Goal: Task Accomplishment & Management: Use online tool/utility

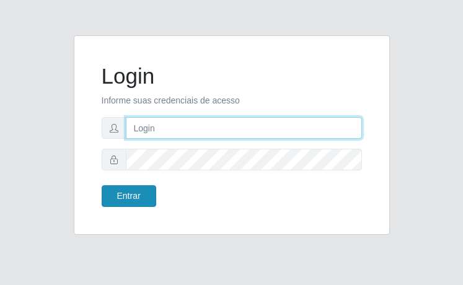
type input "[EMAIL_ADDRESS][DOMAIN_NAME]"
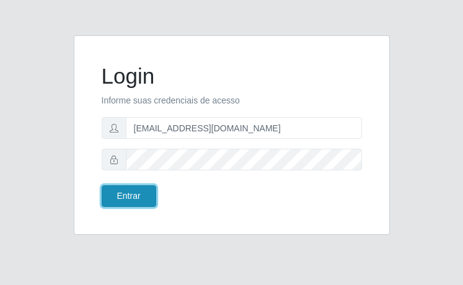
click at [137, 201] on button "Entrar" at bounding box center [129, 196] width 55 height 22
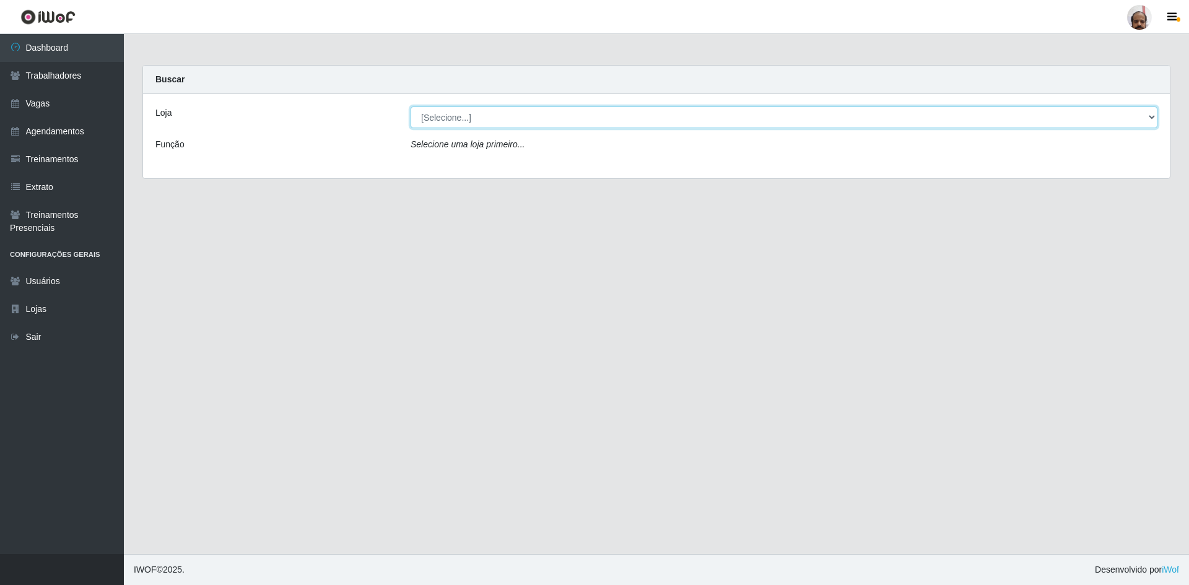
click at [462, 120] on select "[Selecione...] Mar Vermelho - Loja 05" at bounding box center [784, 118] width 747 height 22
select select "252"
click at [411, 107] on select "[Selecione...] Mar Vermelho - Loja 05" at bounding box center [784, 118] width 747 height 22
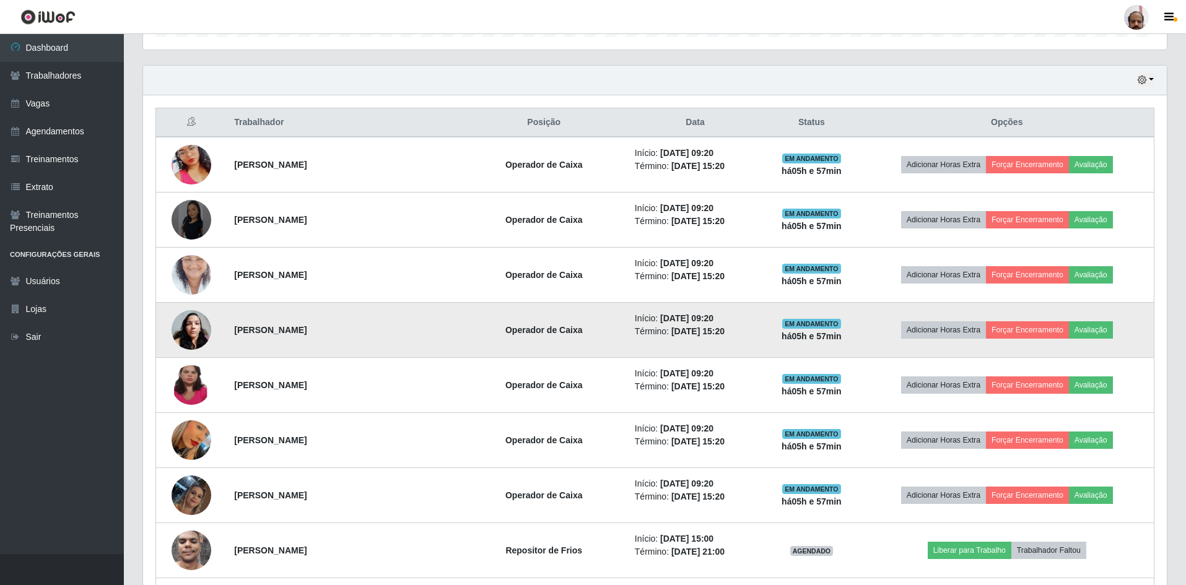
scroll to position [434, 0]
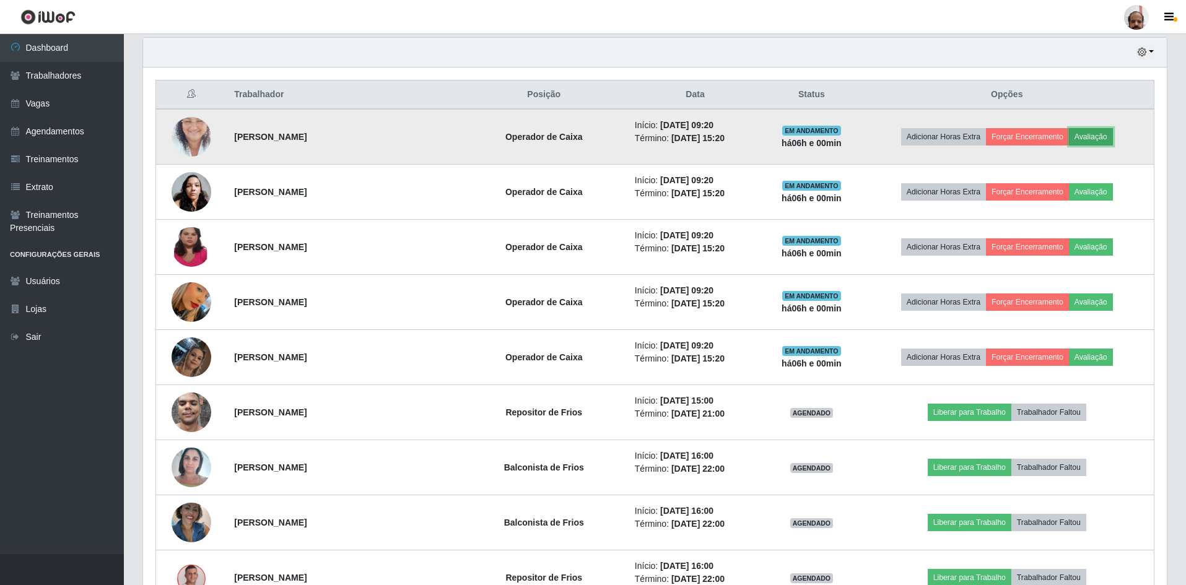
click at [462, 134] on button "Avaliação" at bounding box center [1091, 136] width 44 height 17
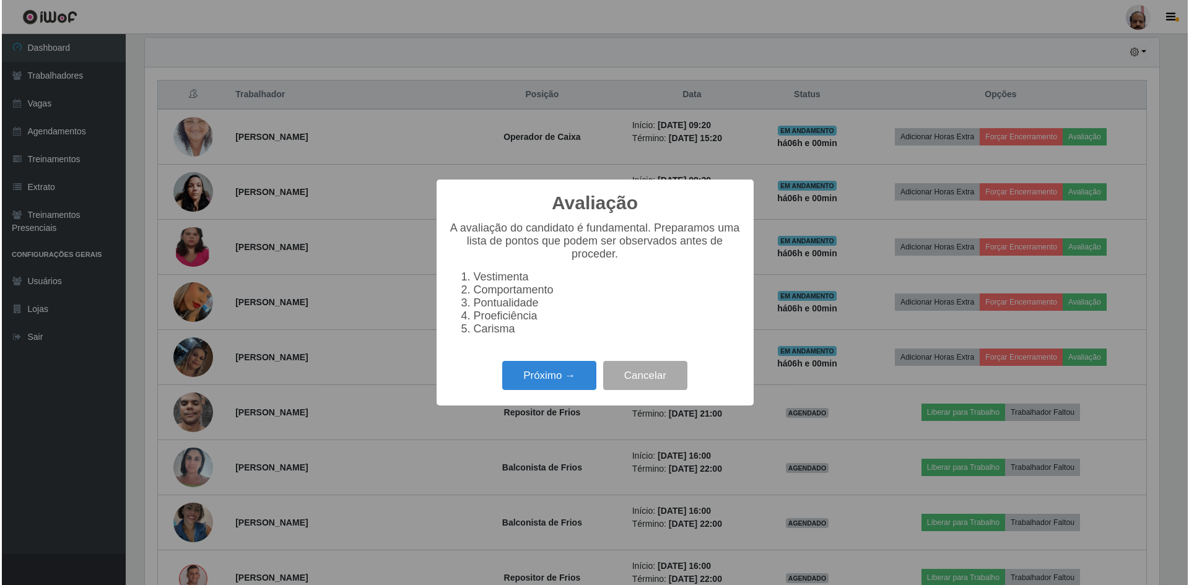
scroll to position [257, 1018]
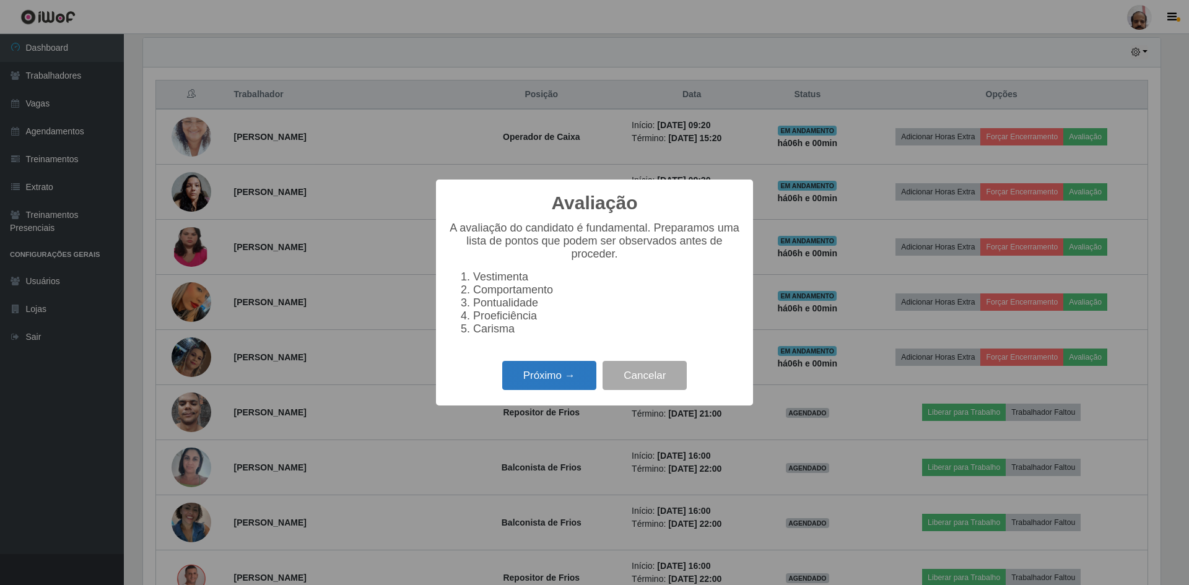
click at [462, 284] on button "Próximo →" at bounding box center [549, 375] width 94 height 29
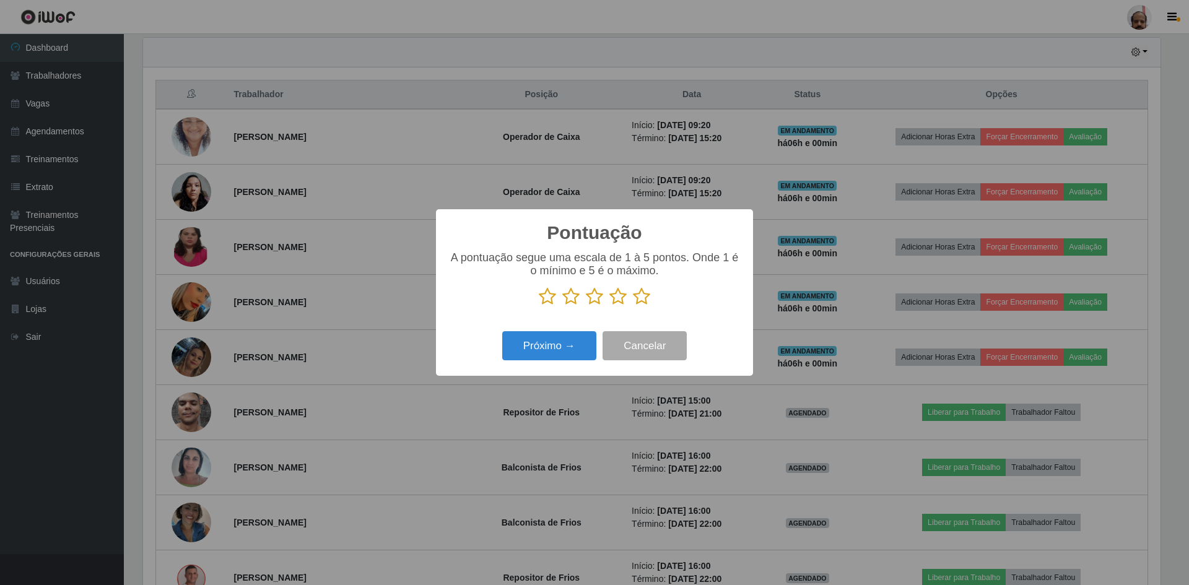
click at [462, 284] on icon at bounding box center [641, 296] width 17 height 19
click at [462, 284] on input "radio" at bounding box center [633, 306] width 0 height 0
click at [462, 284] on button "Próximo →" at bounding box center [549, 345] width 94 height 29
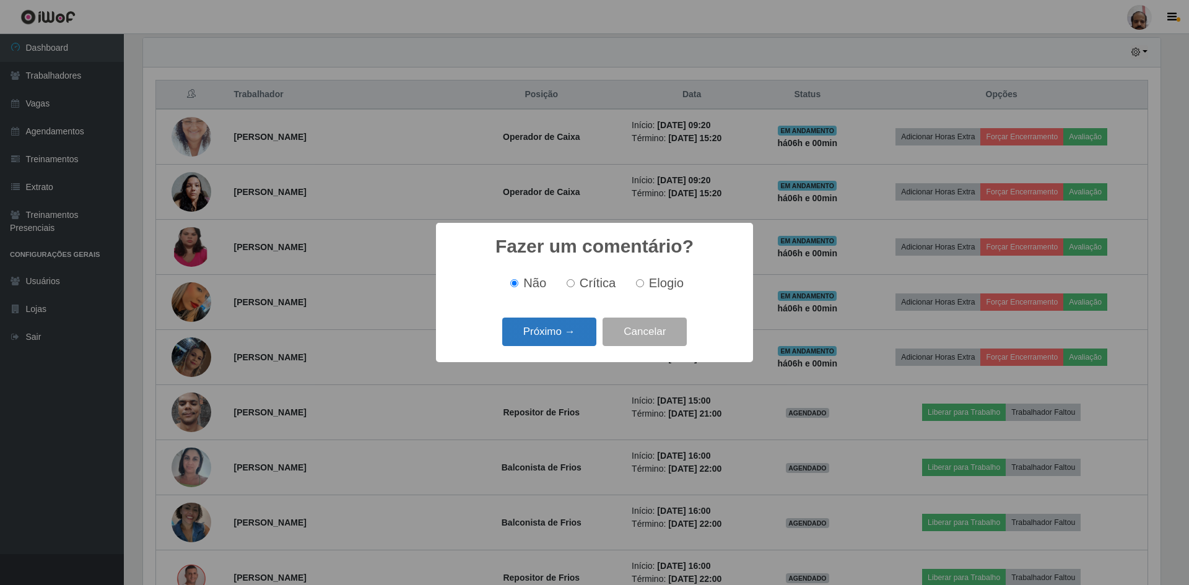
click at [462, 284] on button "Próximo →" at bounding box center [549, 332] width 94 height 29
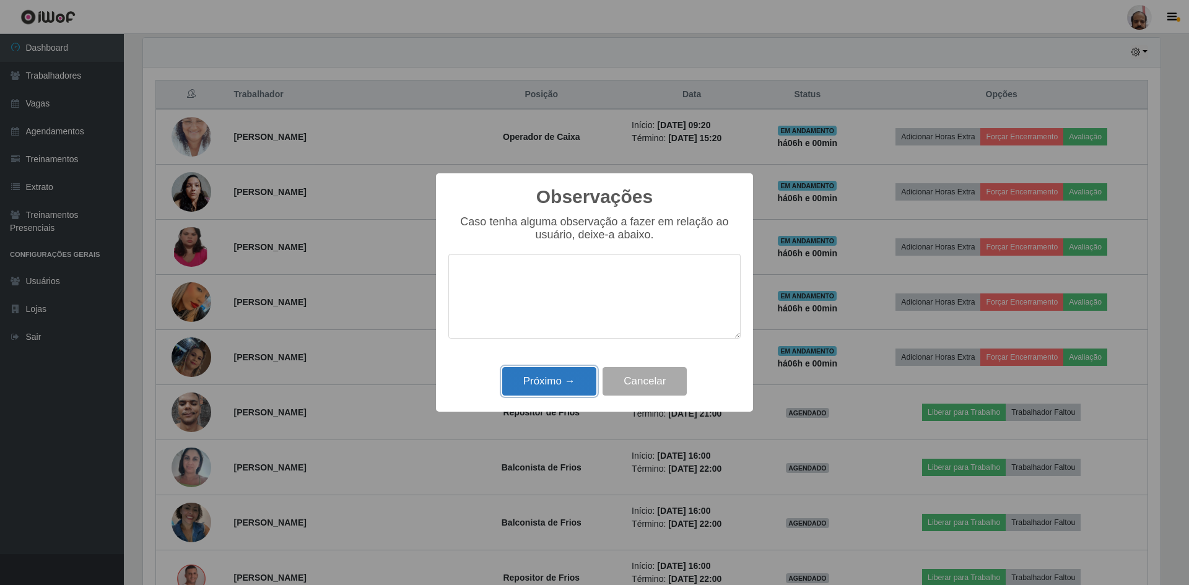
click at [462, 284] on button "Próximo →" at bounding box center [549, 381] width 94 height 29
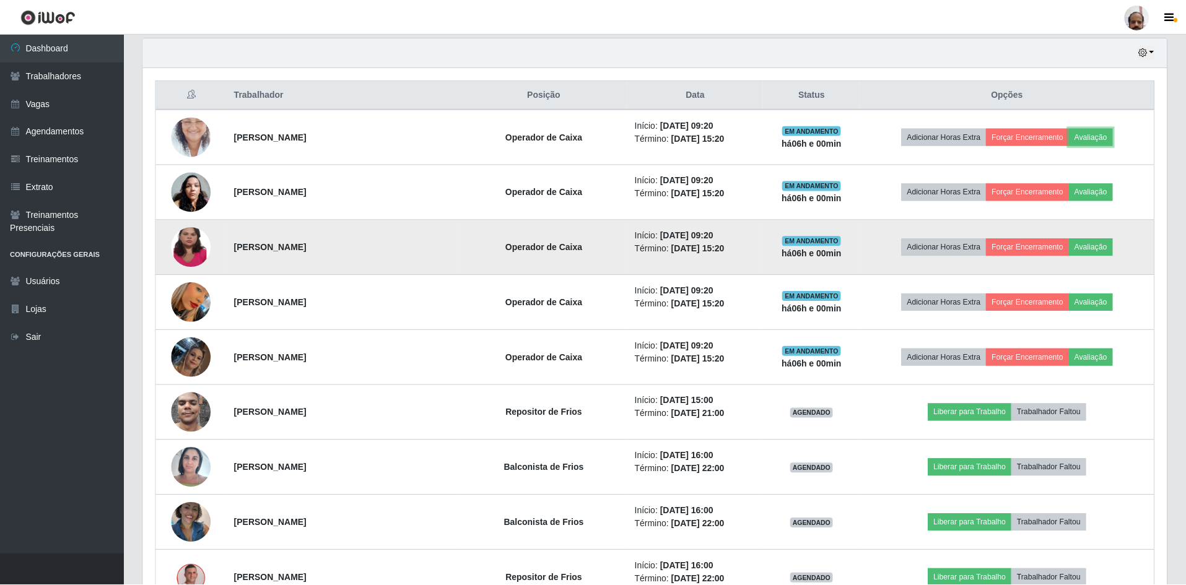
scroll to position [257, 1024]
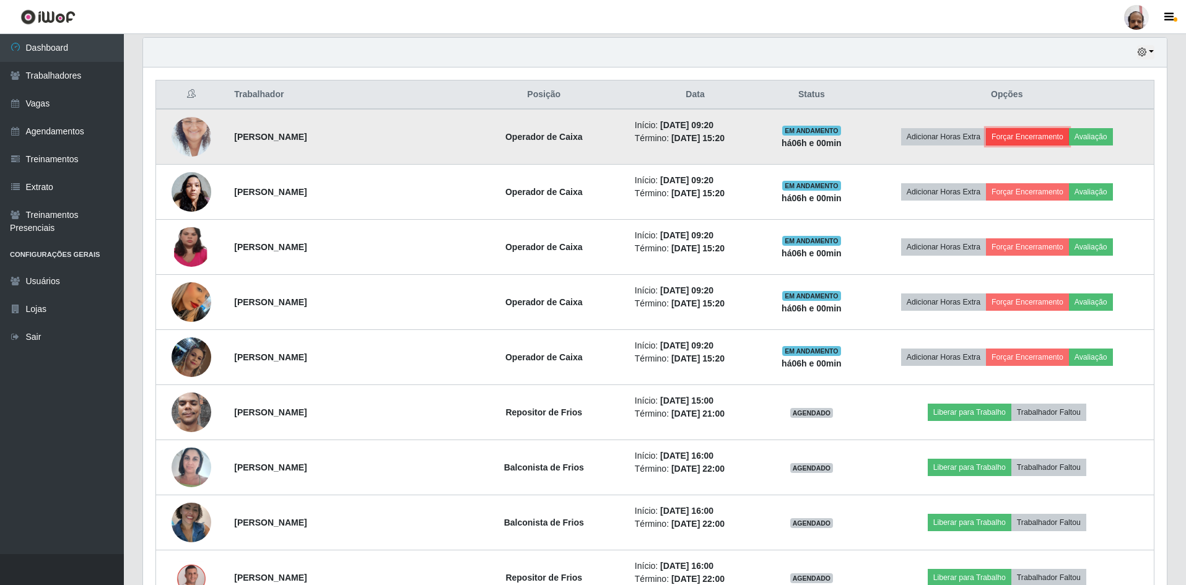
click at [462, 137] on button "Forçar Encerramento" at bounding box center [1027, 136] width 83 height 17
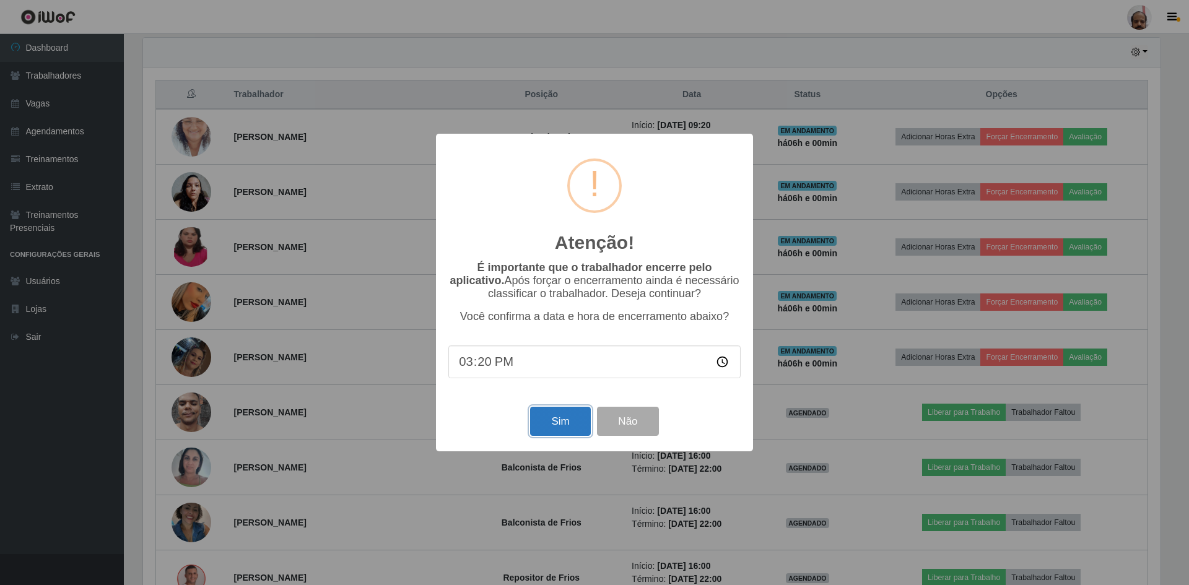
click at [462, 284] on button "Sim" at bounding box center [560, 421] width 60 height 29
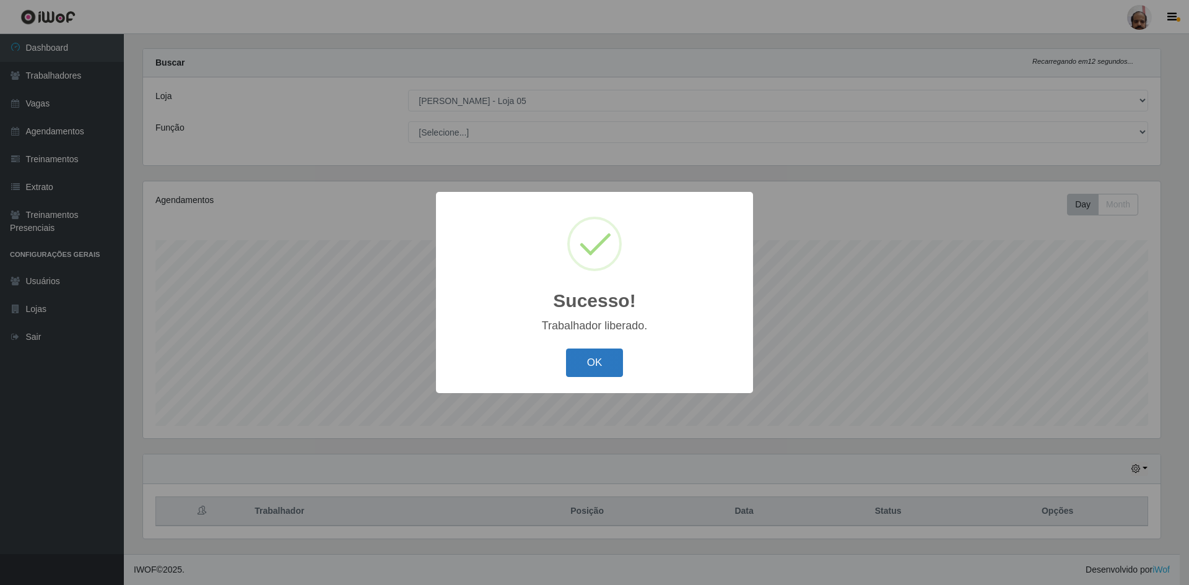
click at [462, 284] on button "OK" at bounding box center [595, 363] width 58 height 29
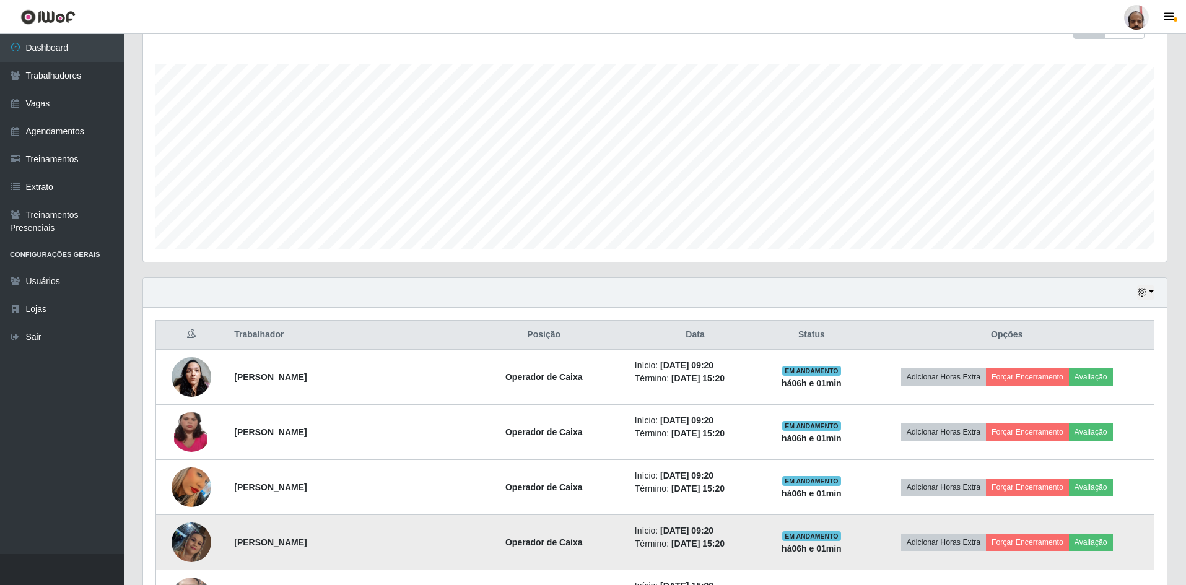
scroll to position [264, 0]
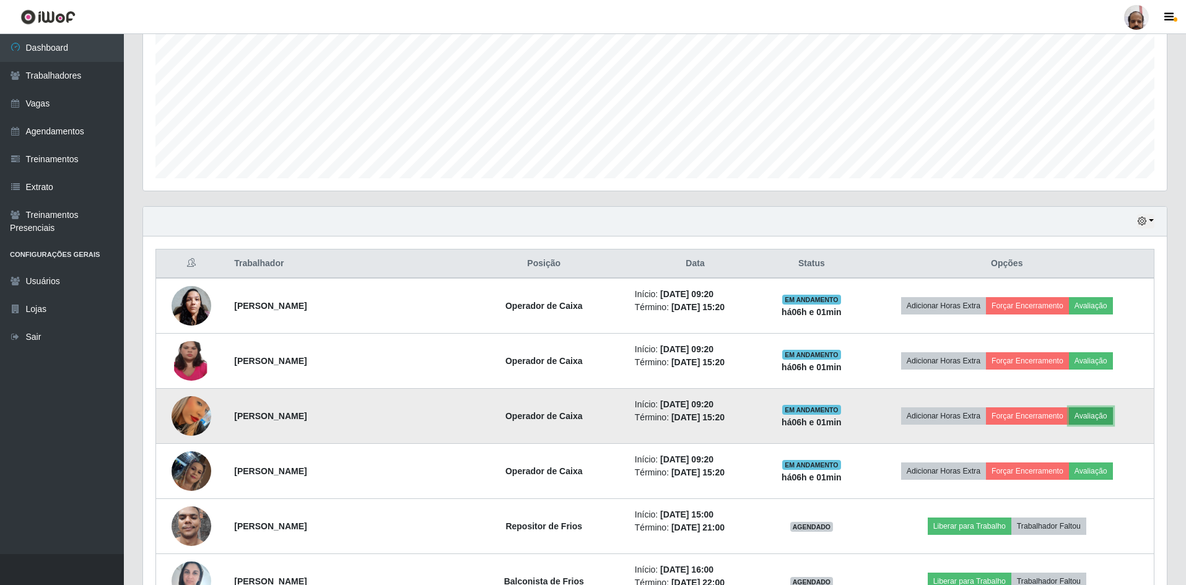
click at [462, 284] on button "Avaliação" at bounding box center [1091, 416] width 44 height 17
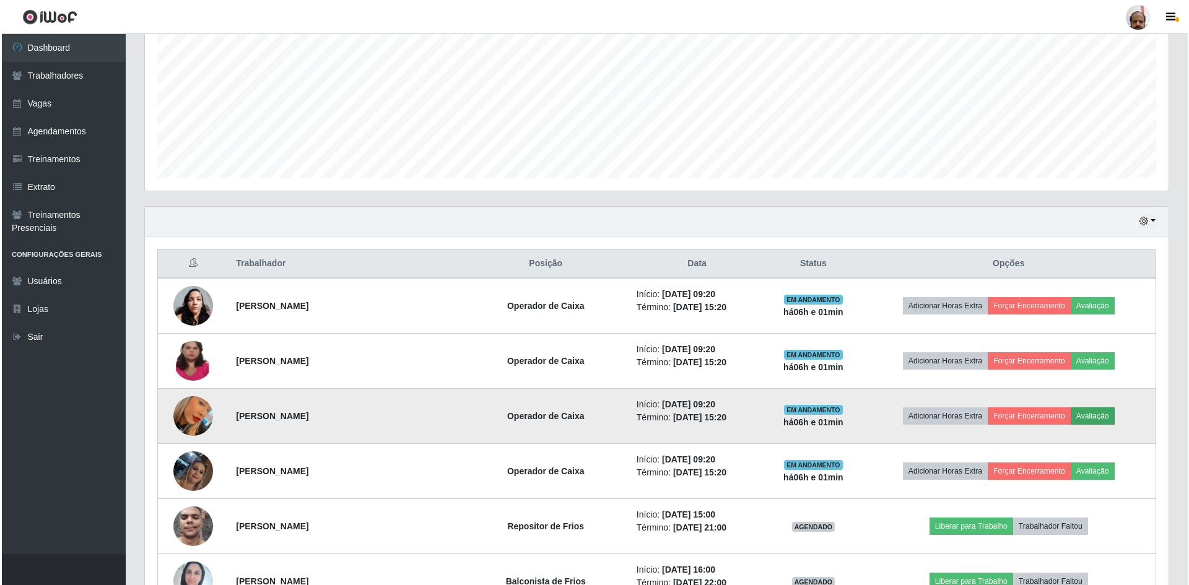
scroll to position [257, 1018]
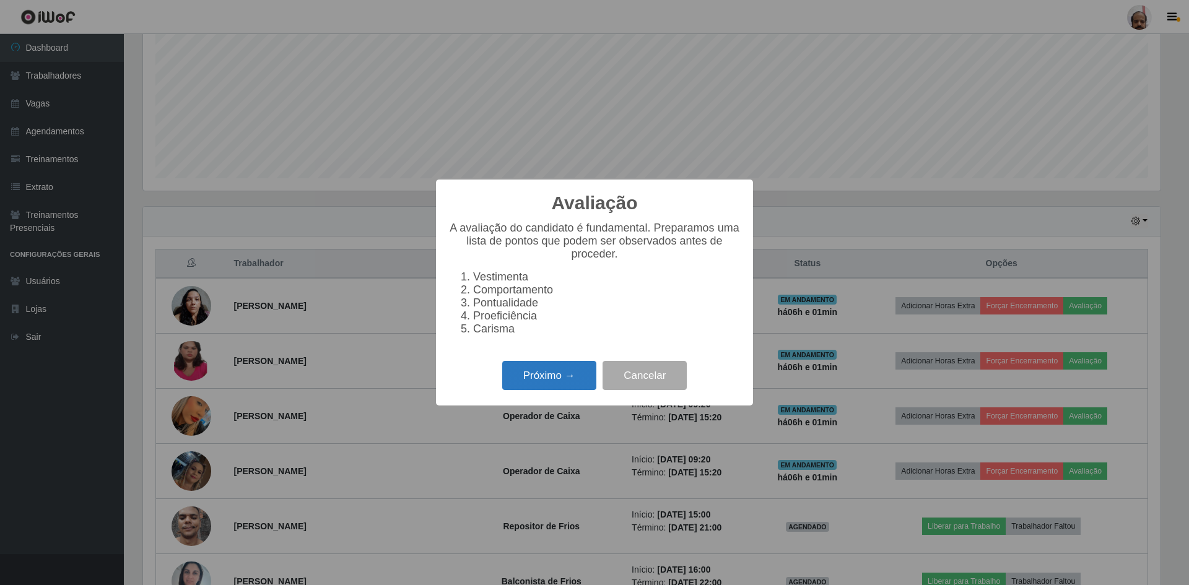
click at [462, 284] on button "Próximo →" at bounding box center [549, 375] width 94 height 29
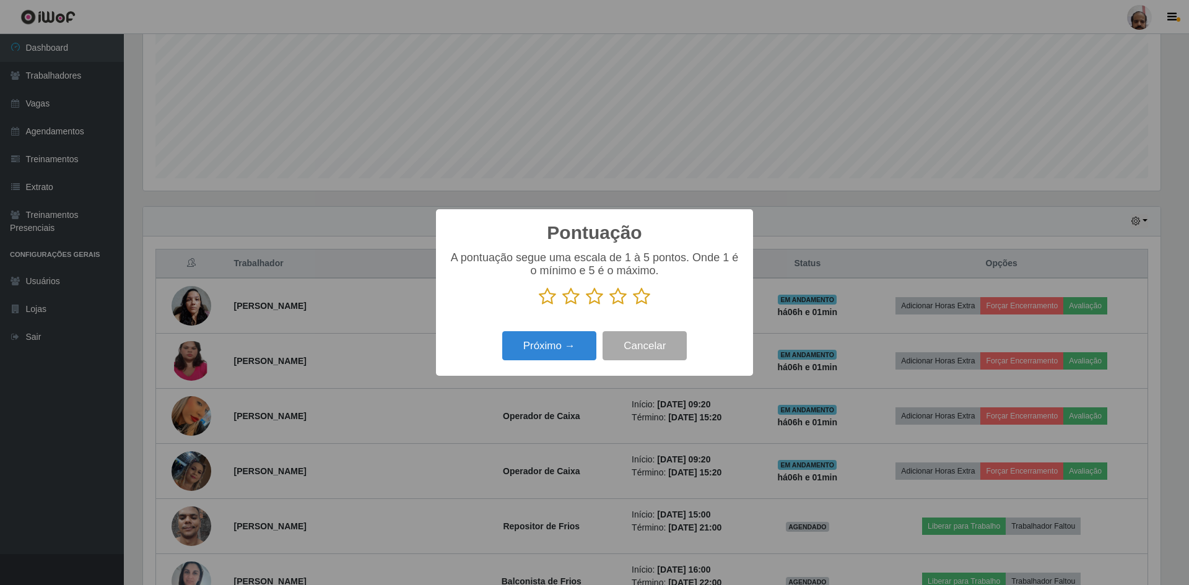
scroll to position [619106, 618345]
click at [462, 284] on icon at bounding box center [641, 296] width 17 height 19
click at [462, 284] on input "radio" at bounding box center [633, 306] width 0 height 0
click at [462, 284] on button "Próximo →" at bounding box center [549, 345] width 94 height 29
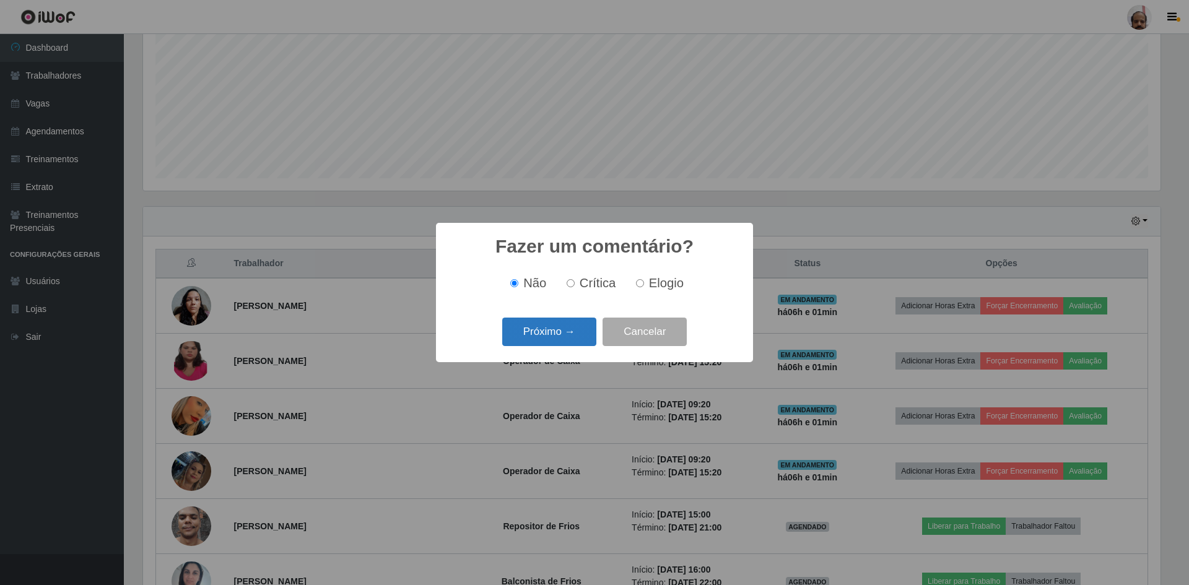
click at [462, 284] on button "Próximo →" at bounding box center [549, 332] width 94 height 29
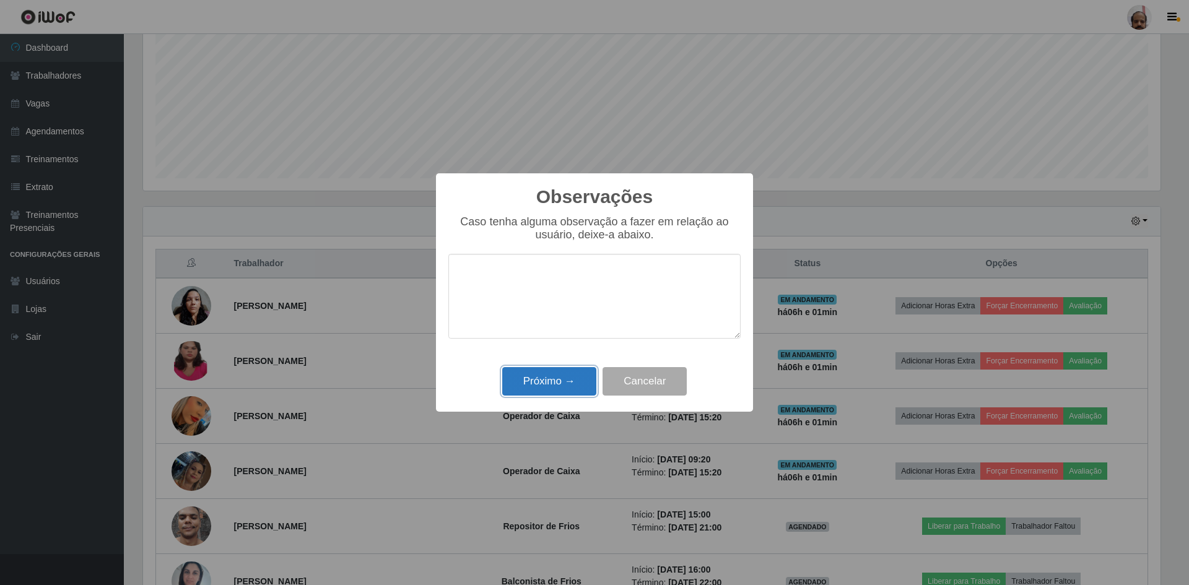
click at [462, 284] on button "Próximo →" at bounding box center [549, 381] width 94 height 29
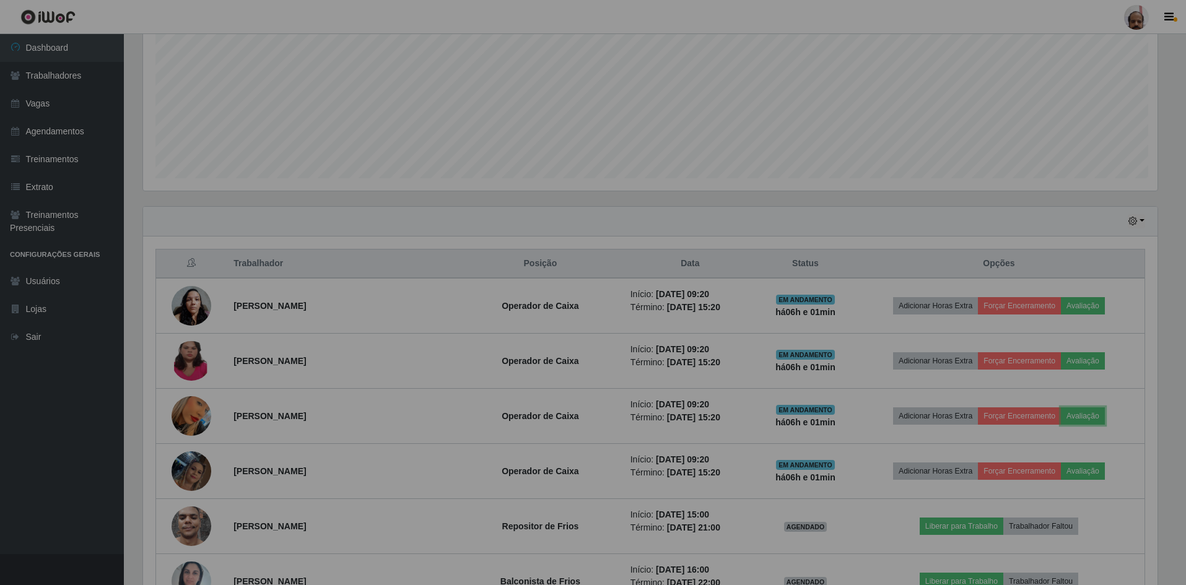
scroll to position [257, 1024]
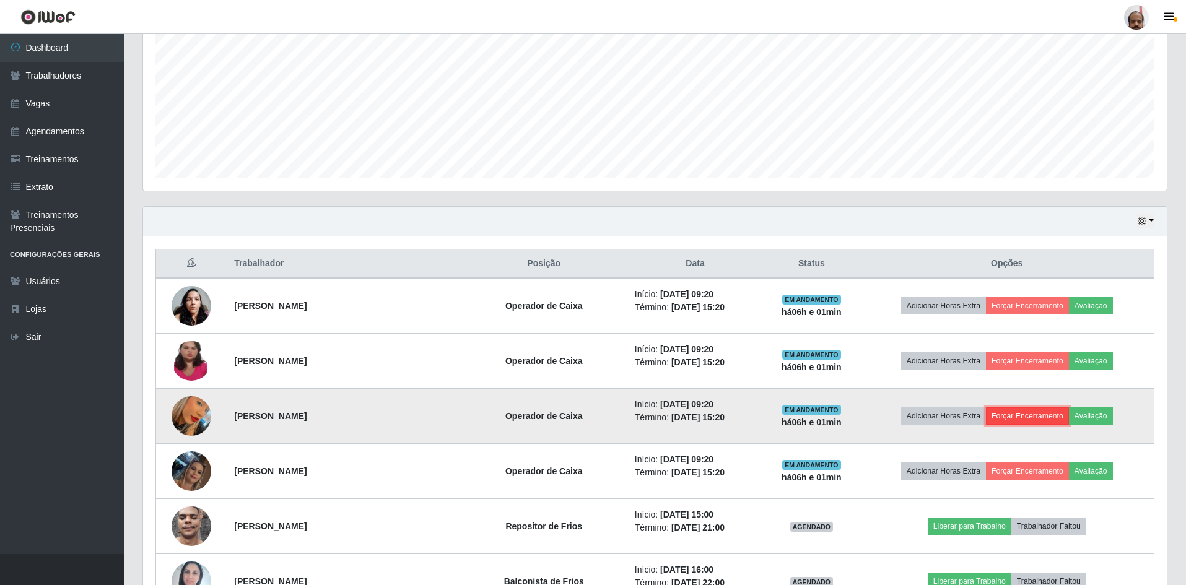
click at [462, 284] on button "Forçar Encerramento" at bounding box center [1027, 416] width 83 height 17
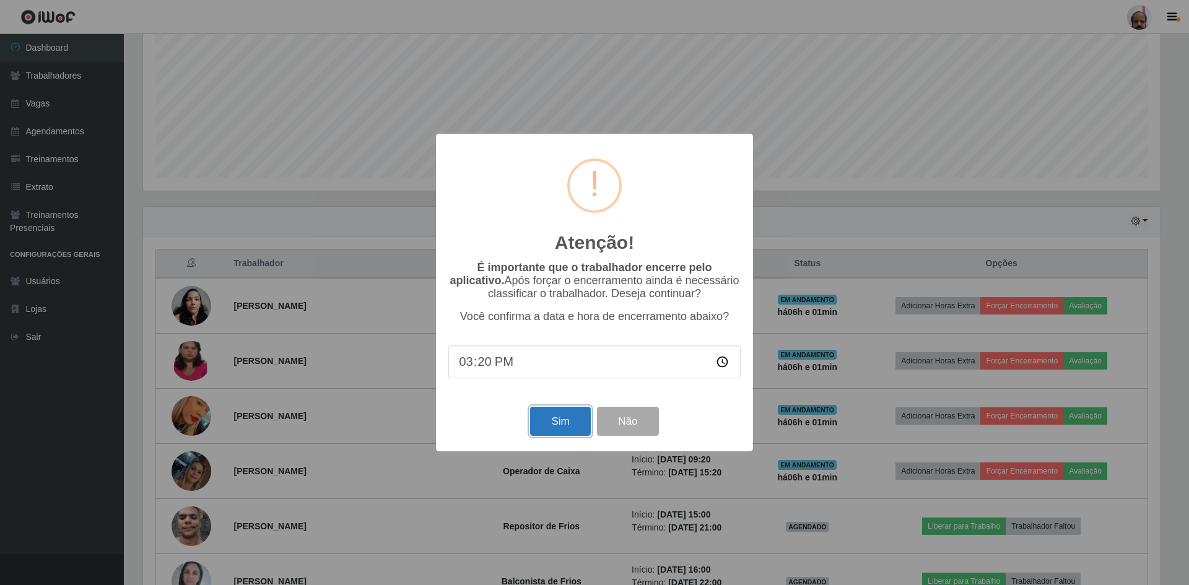
click at [462, 284] on button "Sim" at bounding box center [560, 421] width 60 height 29
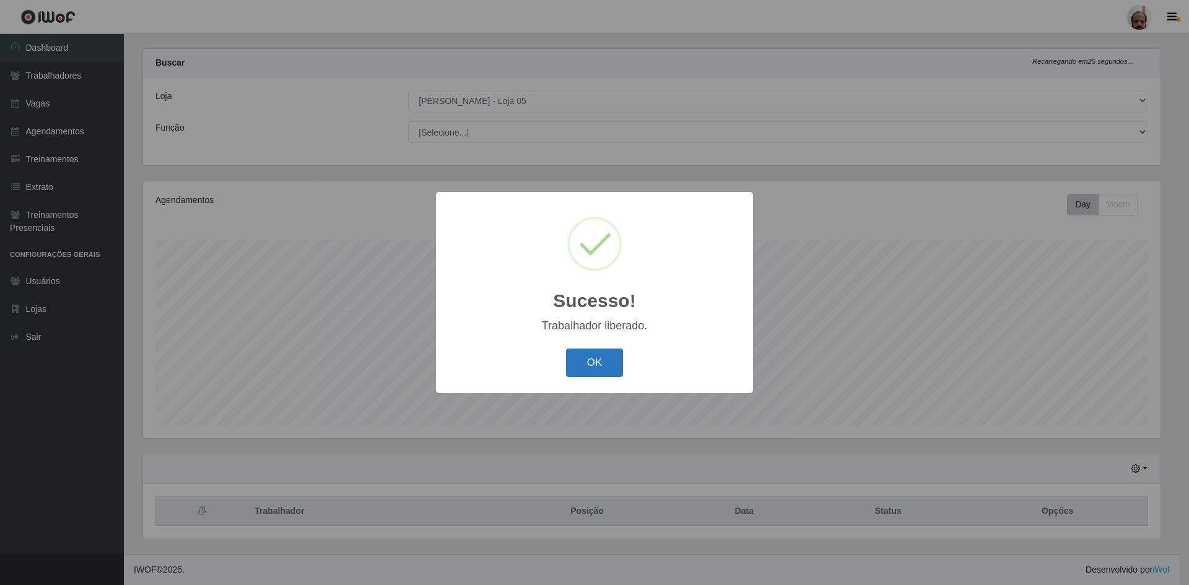
click at [462, 284] on button "OK" at bounding box center [595, 363] width 58 height 29
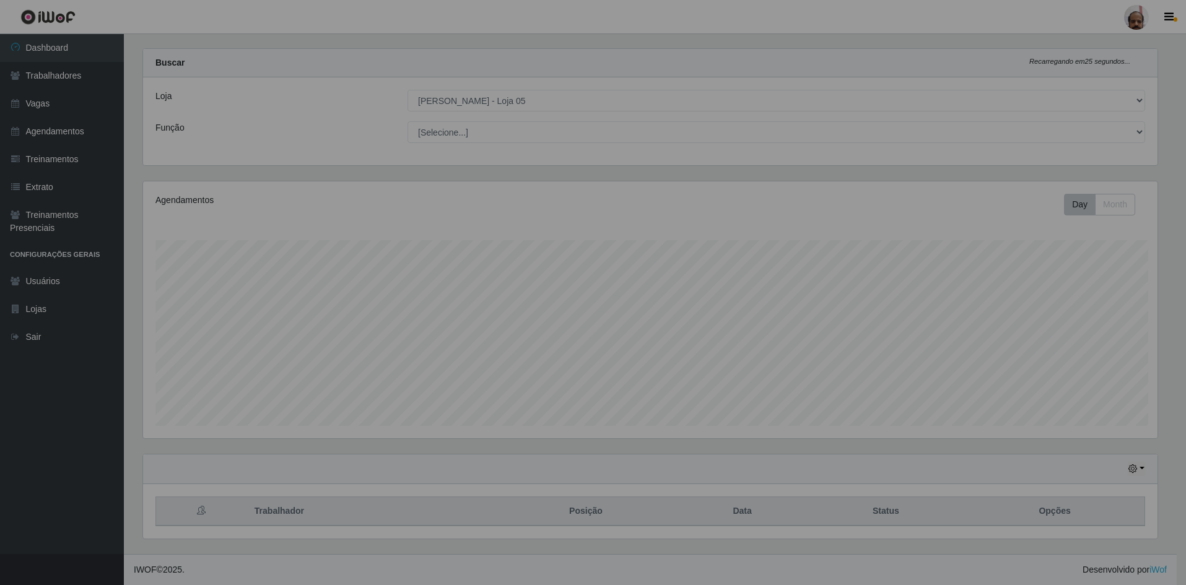
scroll to position [0, 0]
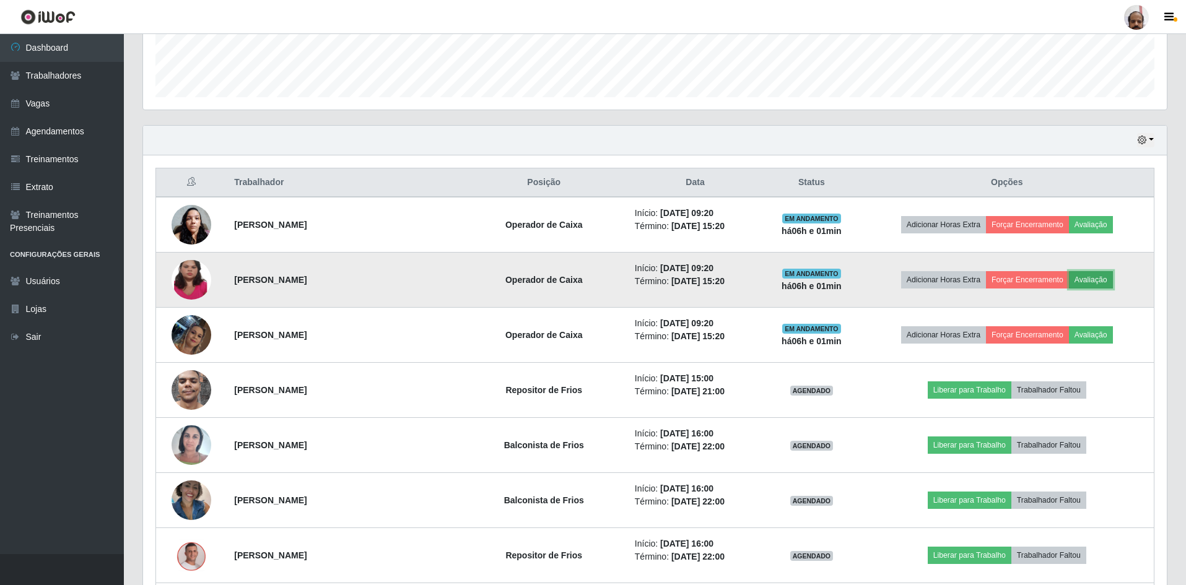
click at [462, 282] on button "Avaliação" at bounding box center [1091, 279] width 44 height 17
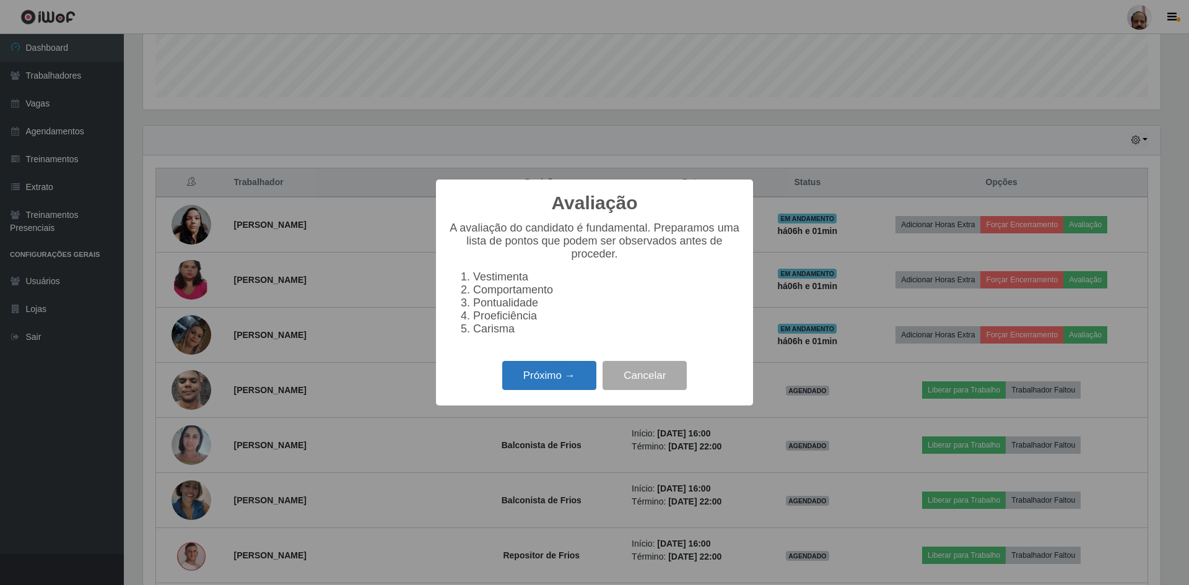
click at [462, 284] on button "Próximo →" at bounding box center [549, 375] width 94 height 29
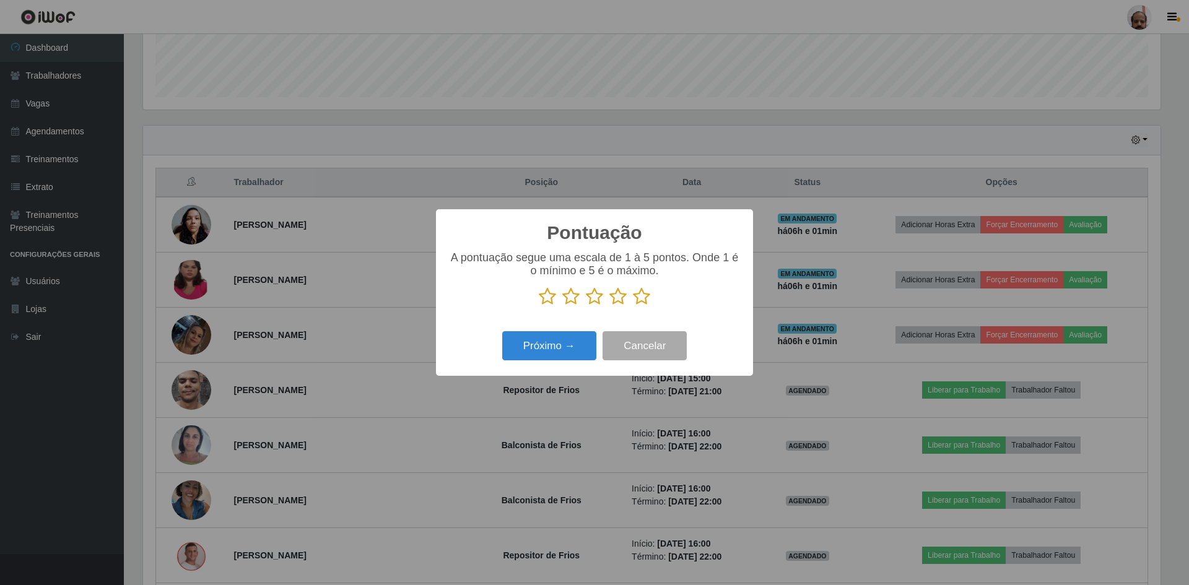
click at [462, 284] on icon at bounding box center [641, 296] width 17 height 19
click at [462, 284] on input "radio" at bounding box center [633, 306] width 0 height 0
click at [462, 284] on button "Próximo →" at bounding box center [549, 345] width 94 height 29
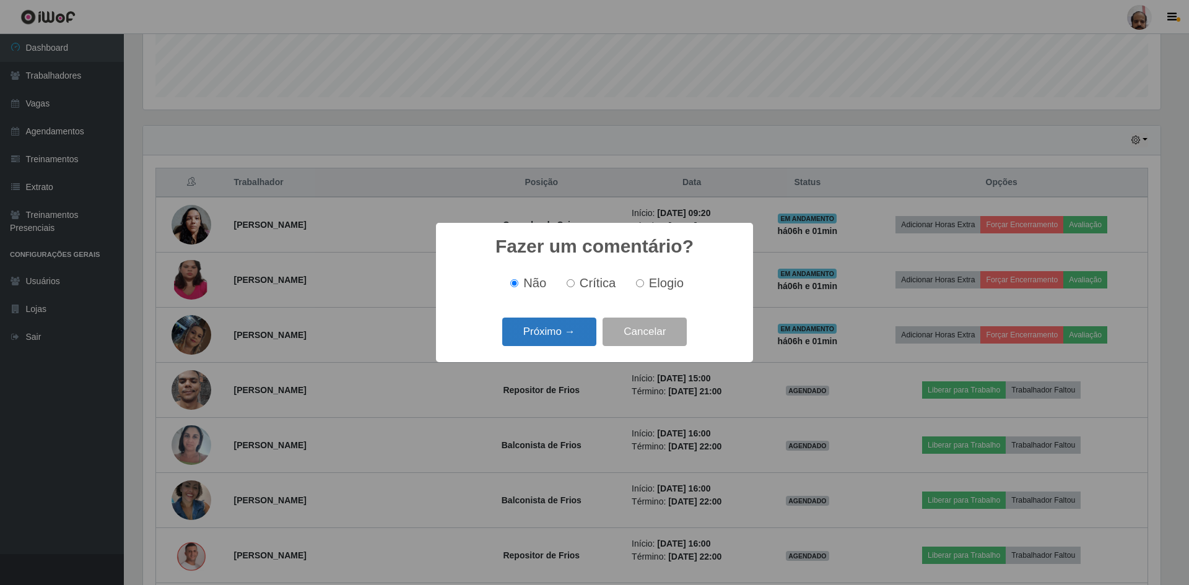
click at [462, 284] on button "Próximo →" at bounding box center [549, 332] width 94 height 29
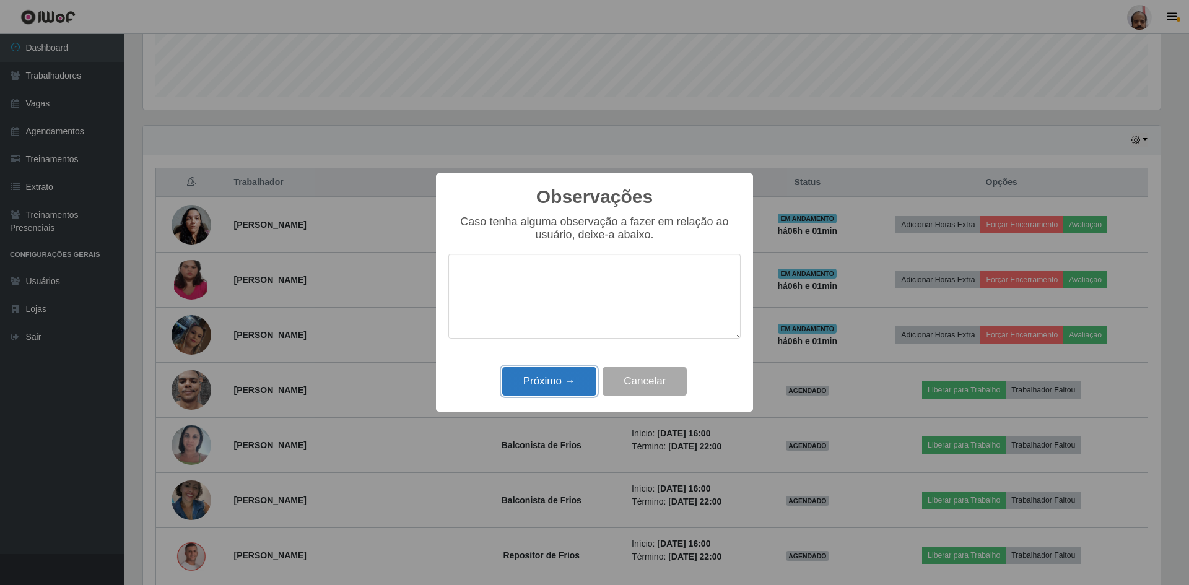
click at [462, 284] on button "Próximo →" at bounding box center [549, 381] width 94 height 29
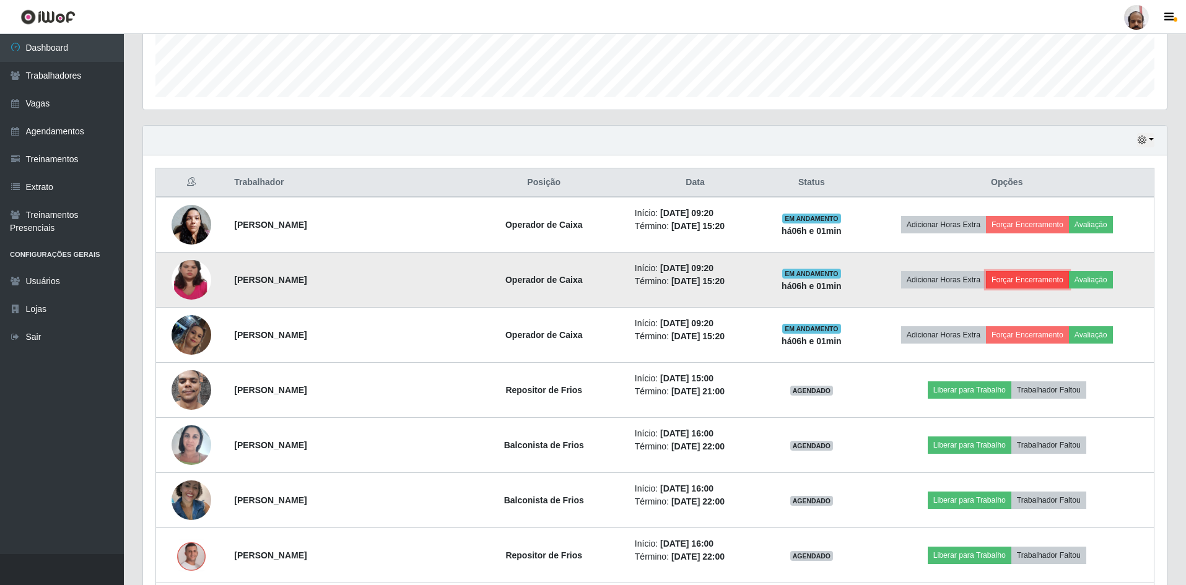
click at [462, 282] on button "Forçar Encerramento" at bounding box center [1027, 279] width 83 height 17
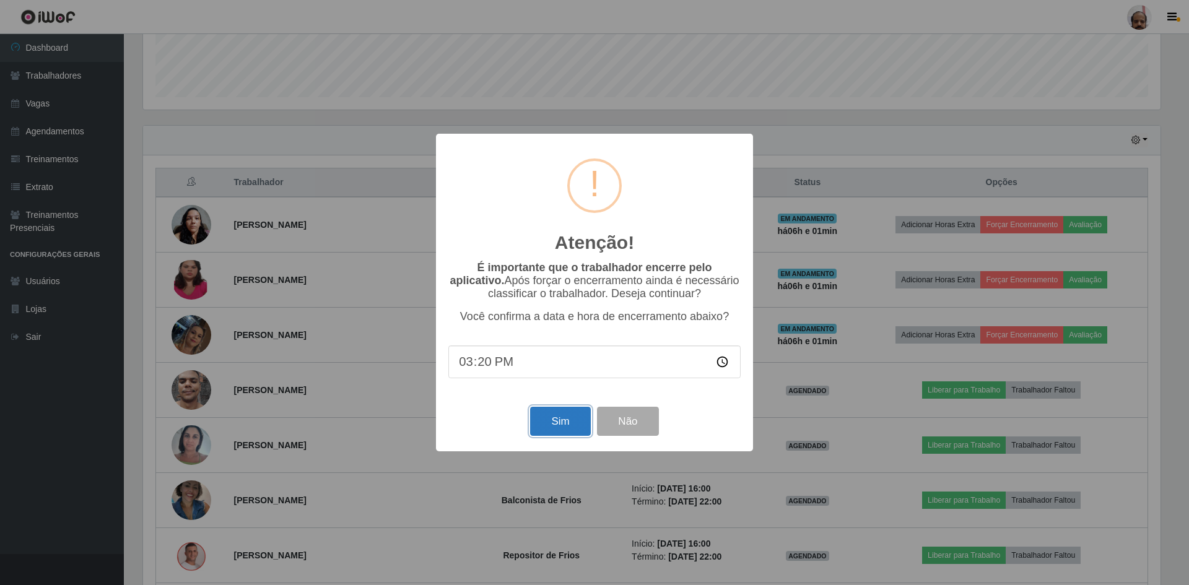
click at [462, 284] on button "Sim" at bounding box center [560, 421] width 60 height 29
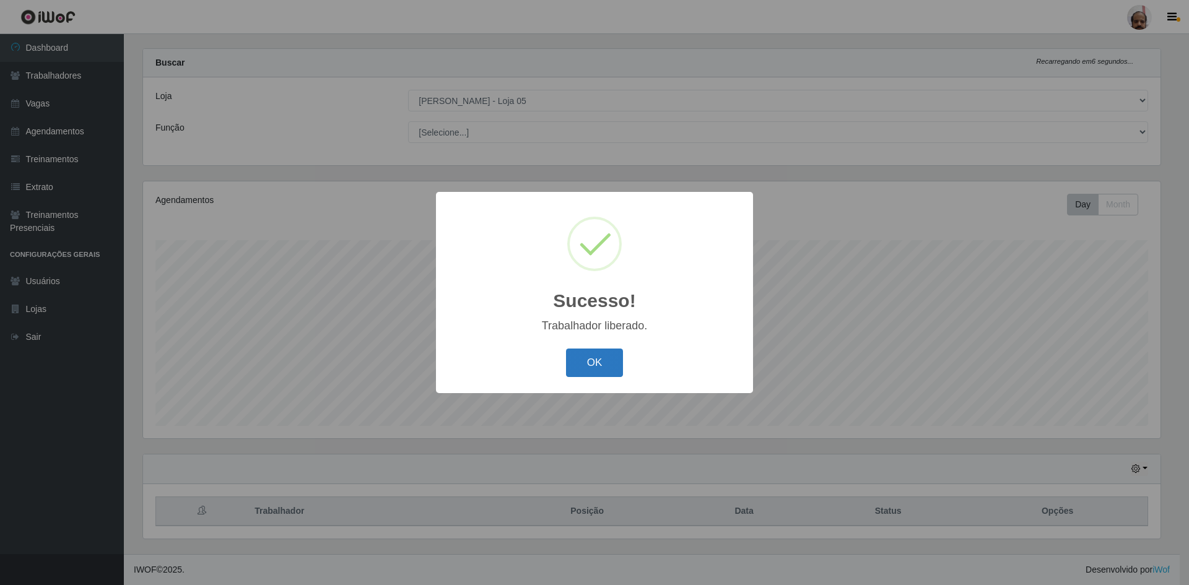
click at [462, 284] on button "OK" at bounding box center [595, 363] width 58 height 29
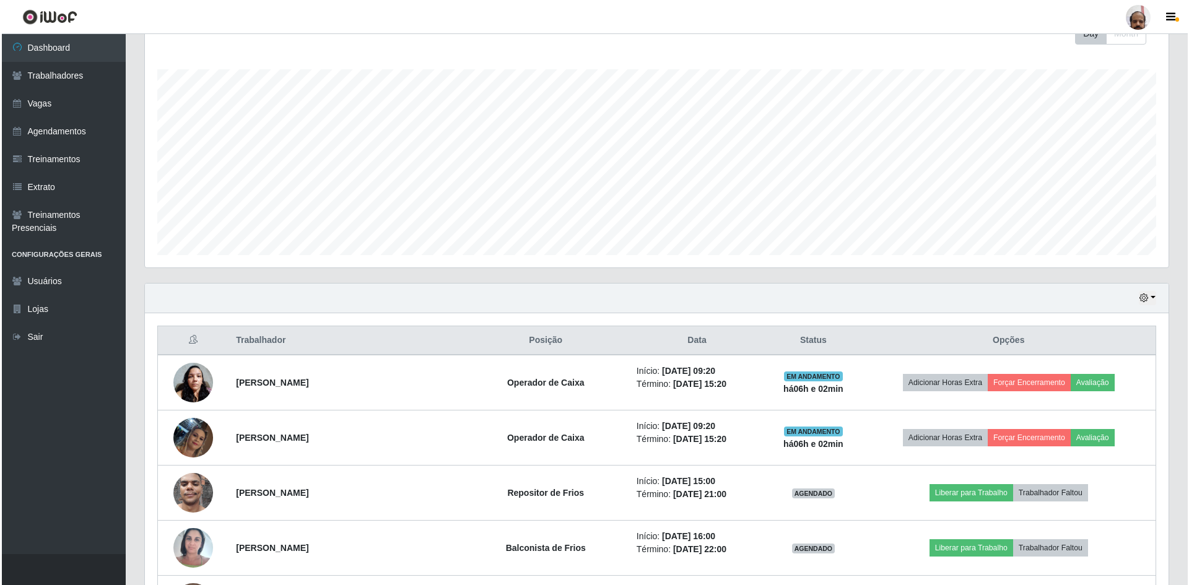
scroll to position [203, 0]
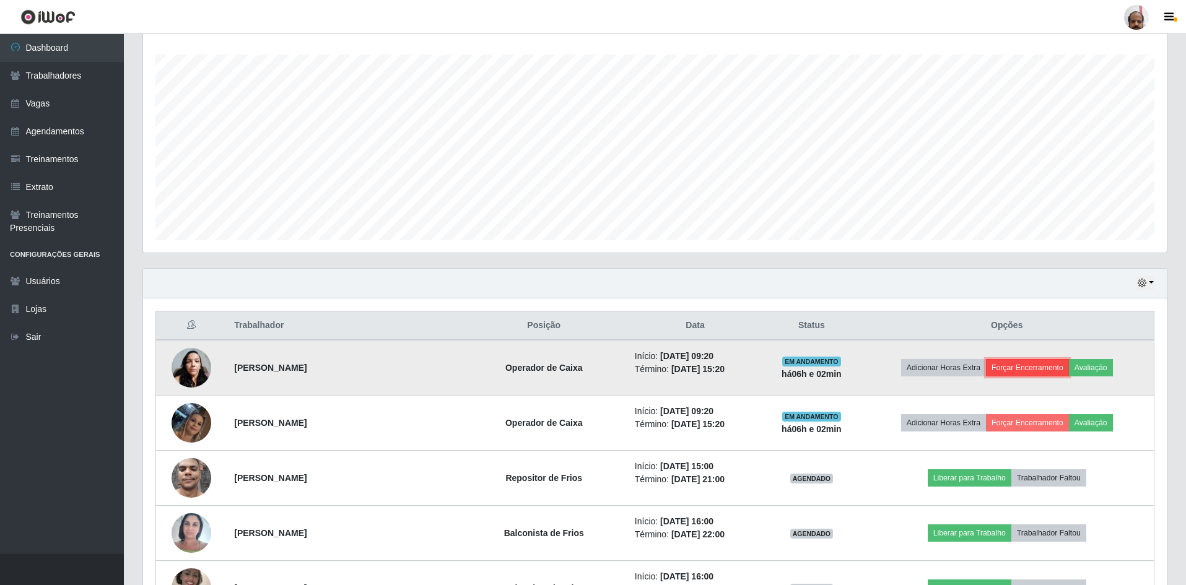
click at [462, 284] on button "Forçar Encerramento" at bounding box center [1027, 367] width 83 height 17
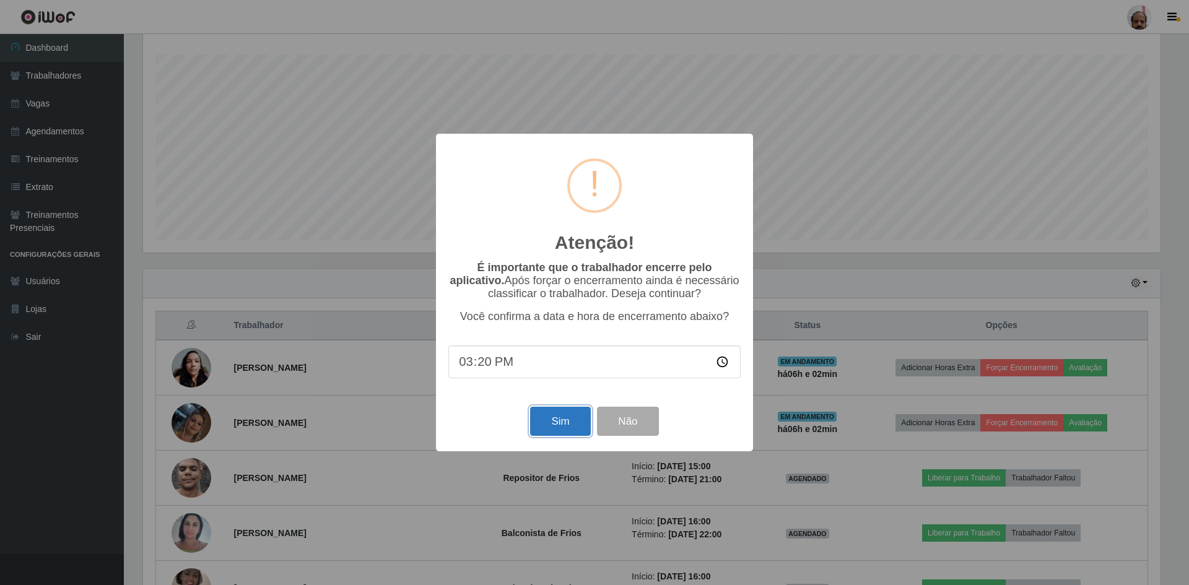
click at [462, 284] on button "Sim" at bounding box center [560, 421] width 60 height 29
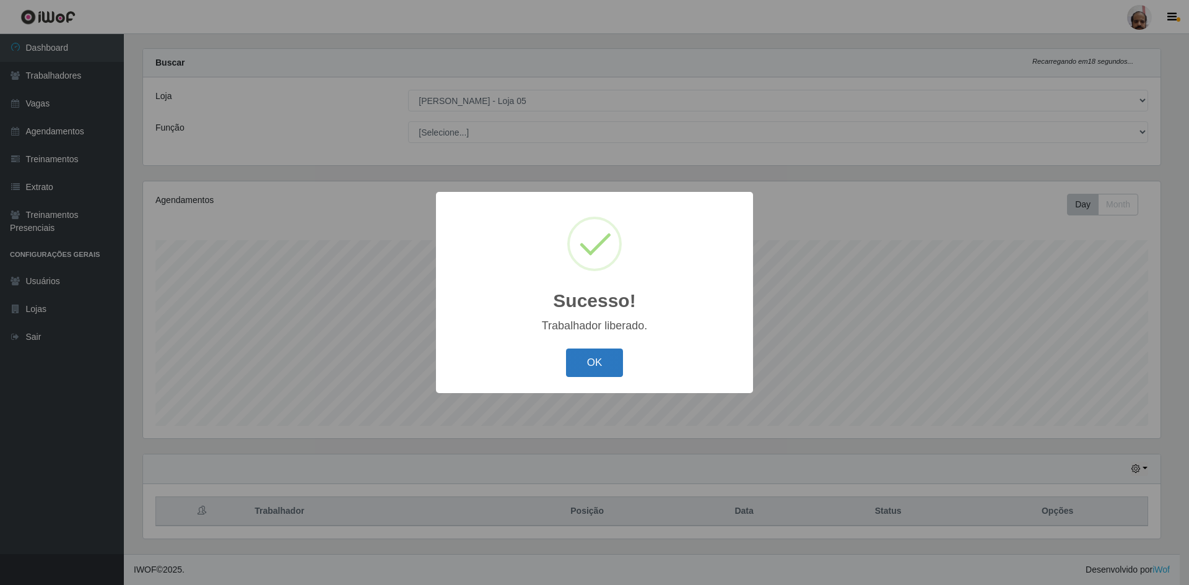
click at [462, 284] on button "OK" at bounding box center [595, 363] width 58 height 29
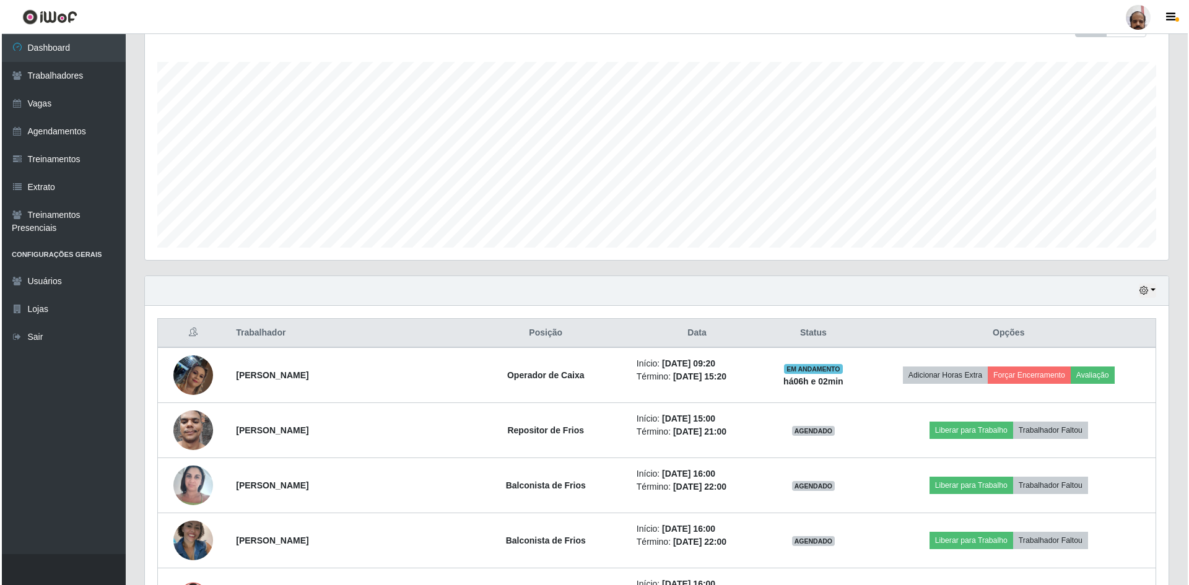
scroll to position [203, 0]
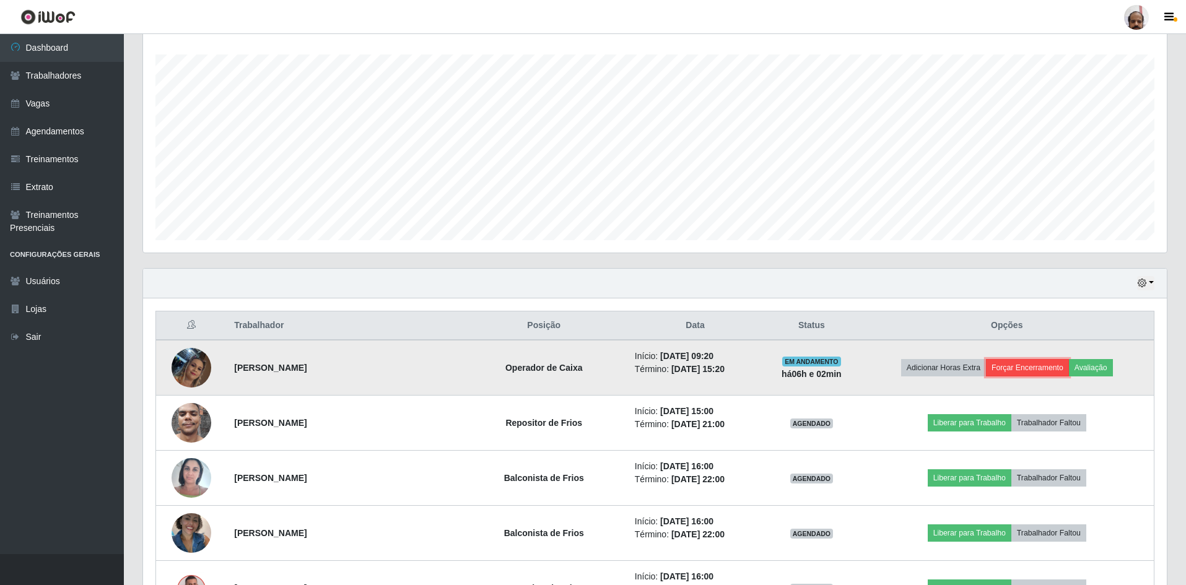
click at [462, 284] on button "Forçar Encerramento" at bounding box center [1027, 367] width 83 height 17
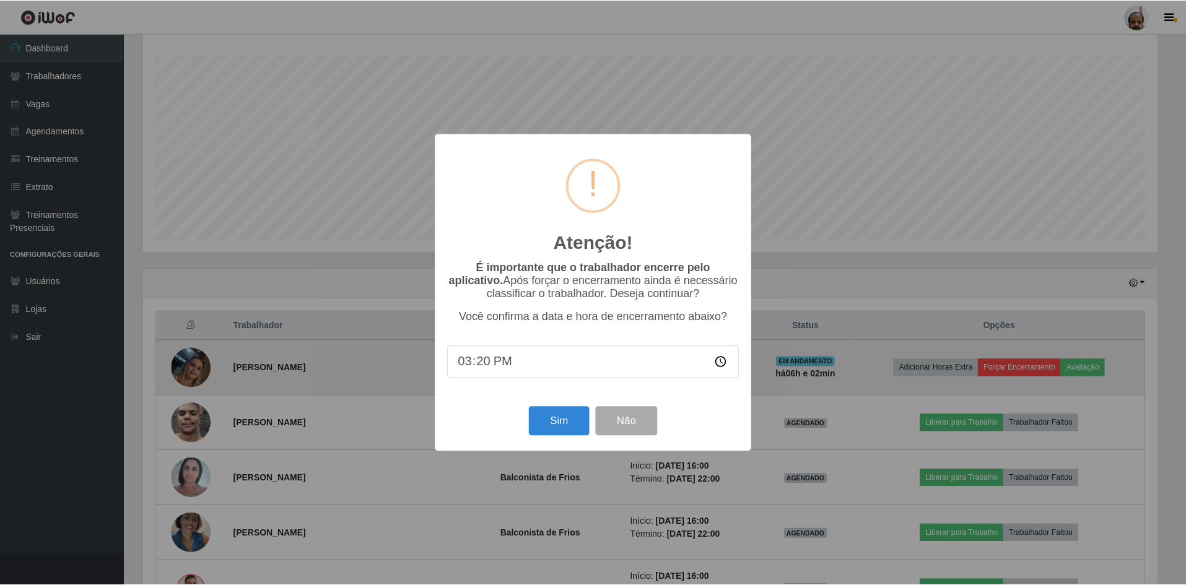
scroll to position [257, 1018]
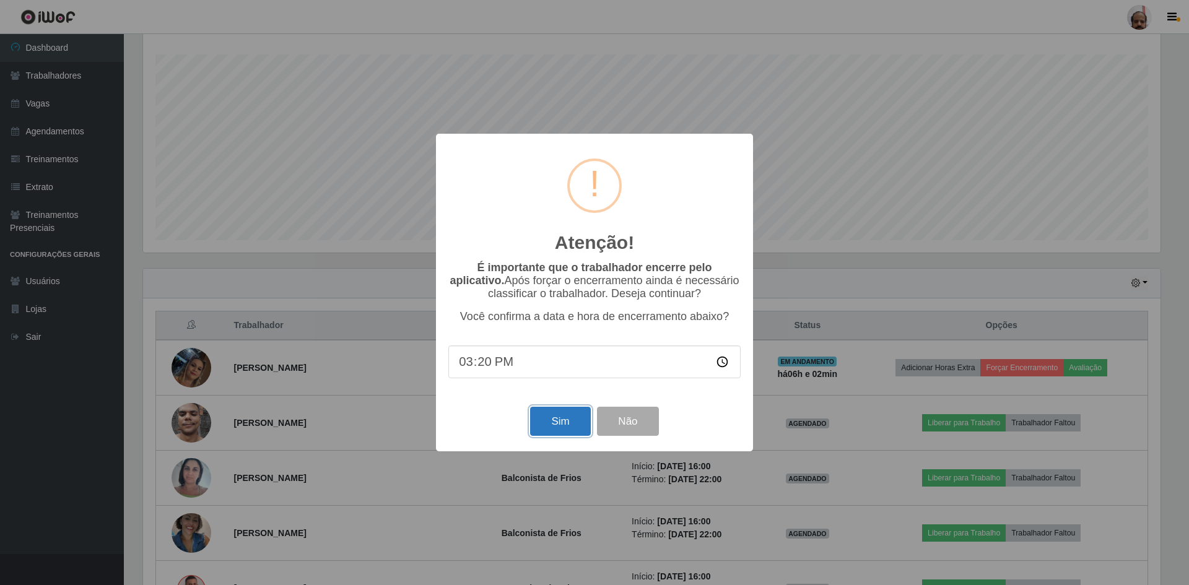
click at [462, 284] on button "Sim" at bounding box center [560, 421] width 60 height 29
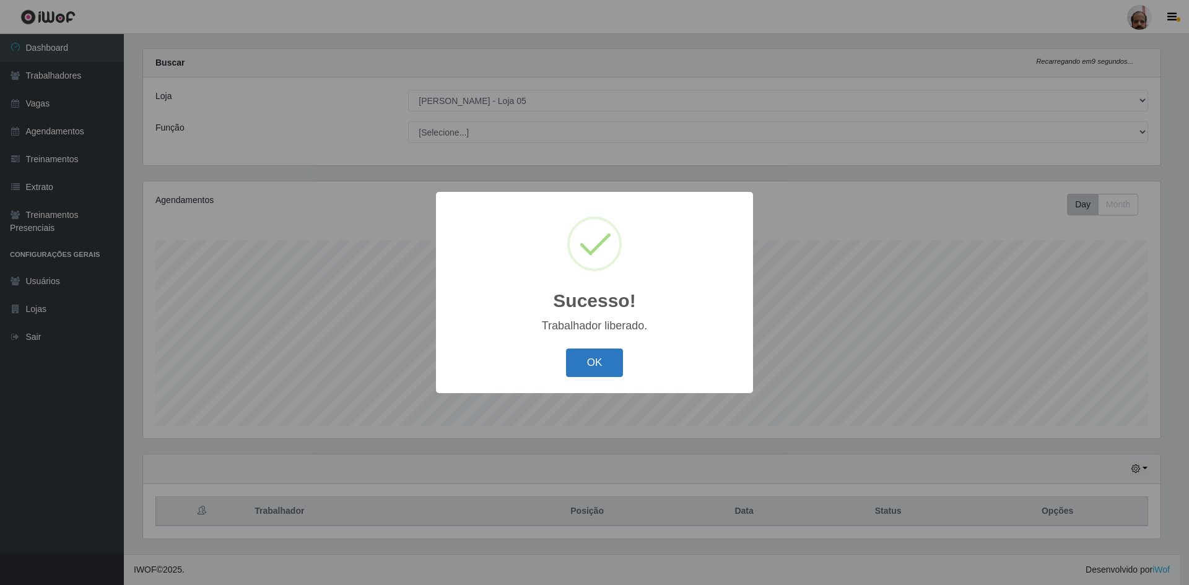
click at [462, 284] on button "OK" at bounding box center [595, 363] width 58 height 29
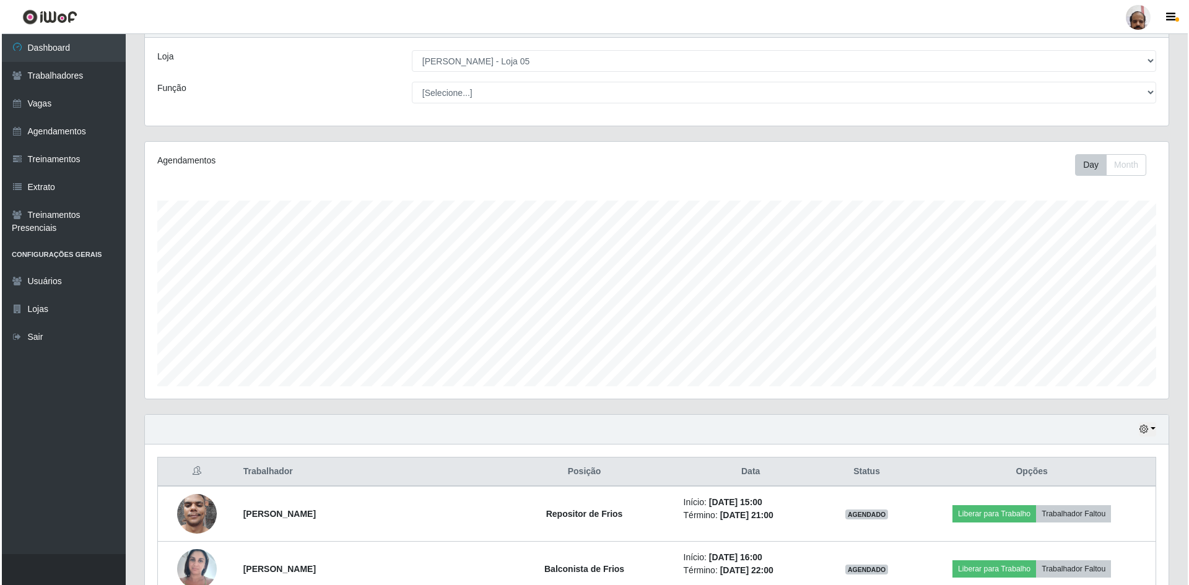
scroll to position [79, 0]
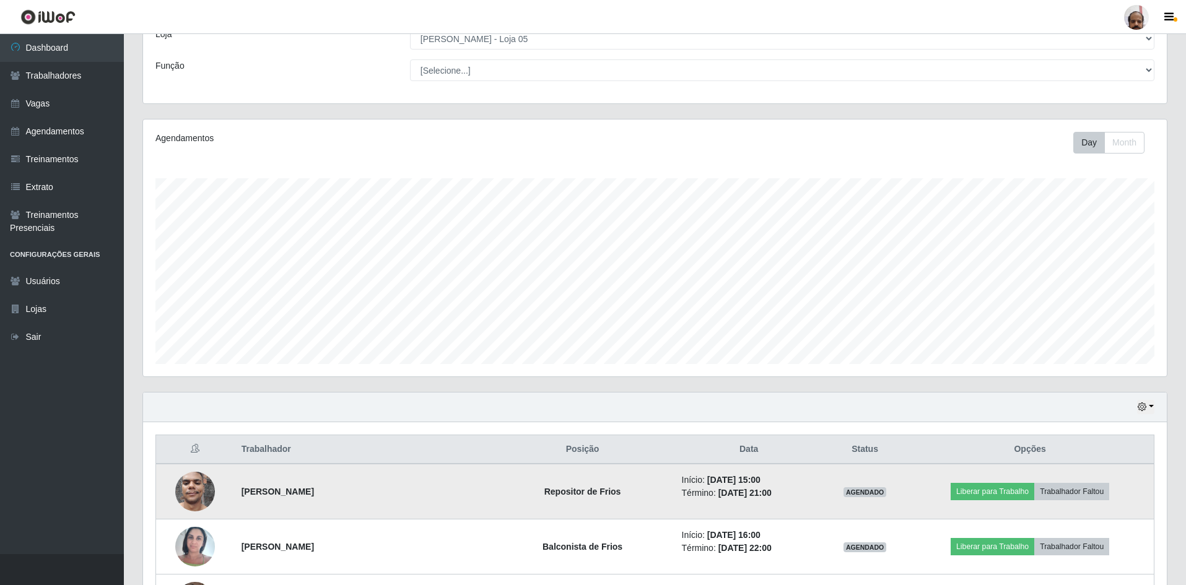
click at [190, 284] on img at bounding box center [195, 491] width 40 height 53
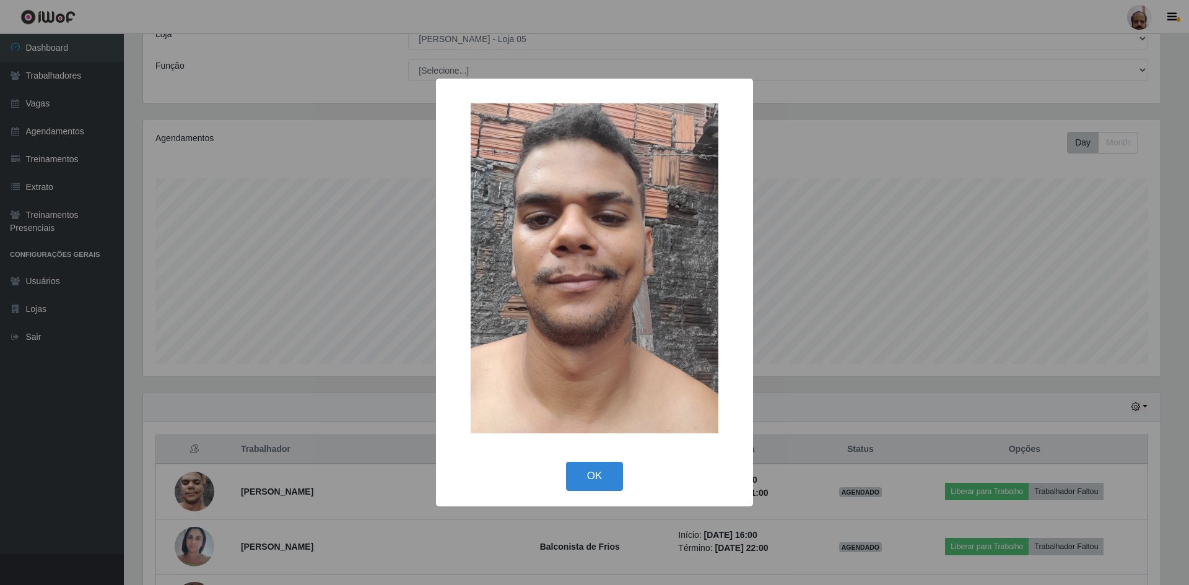
click at [382, 284] on div "× OK Cancel" at bounding box center [594, 292] width 1189 height 585
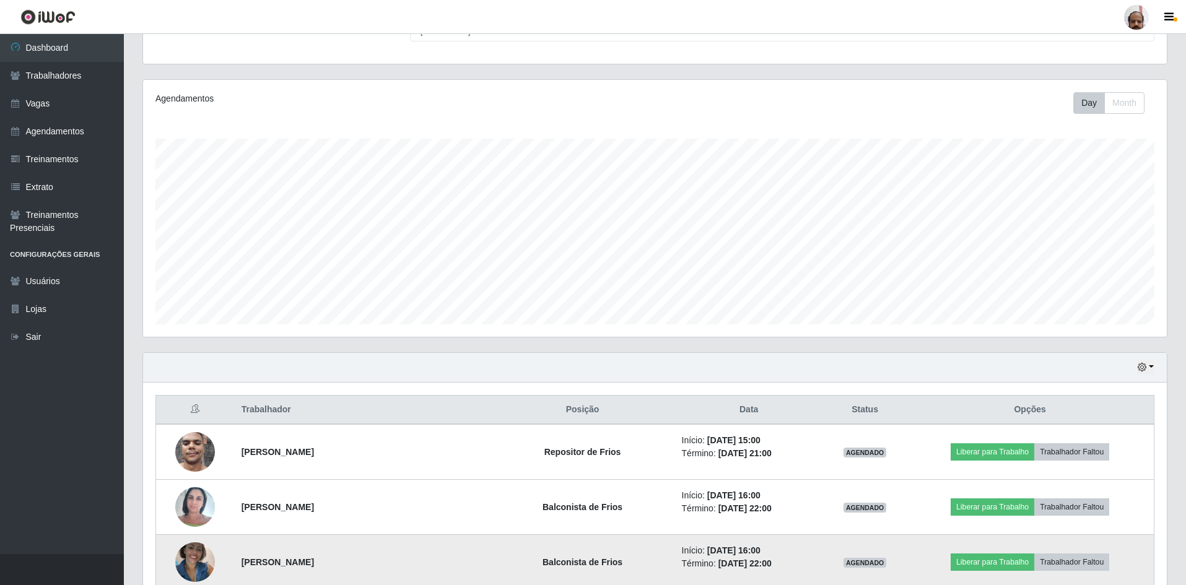
scroll to position [141, 0]
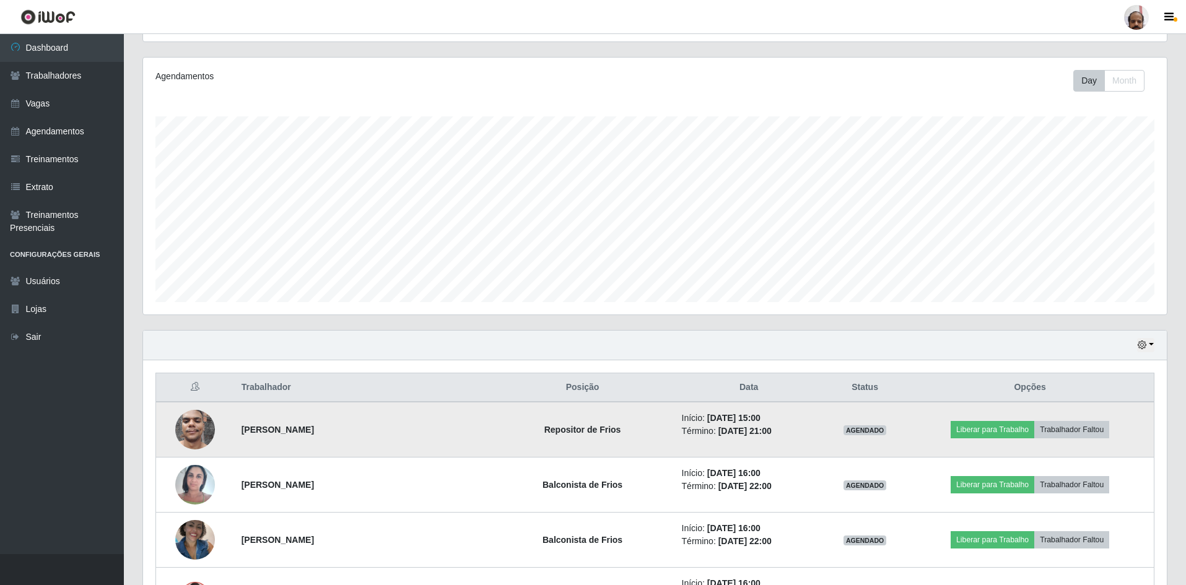
click at [196, 284] on img at bounding box center [195, 429] width 40 height 53
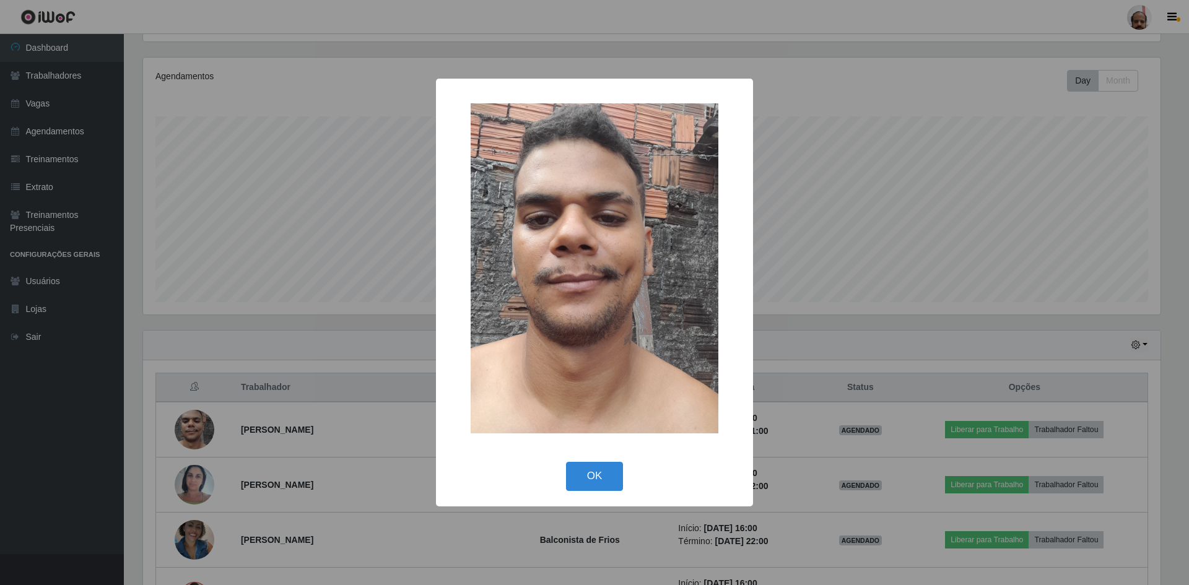
click at [390, 284] on div "× OK Cancel" at bounding box center [594, 292] width 1189 height 585
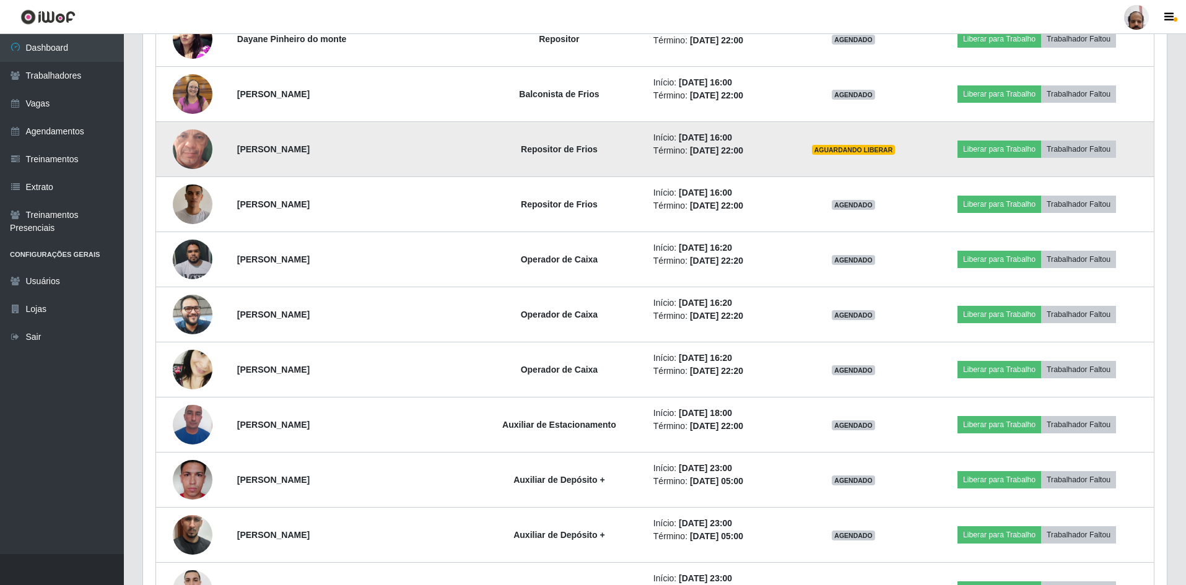
scroll to position [1751, 0]
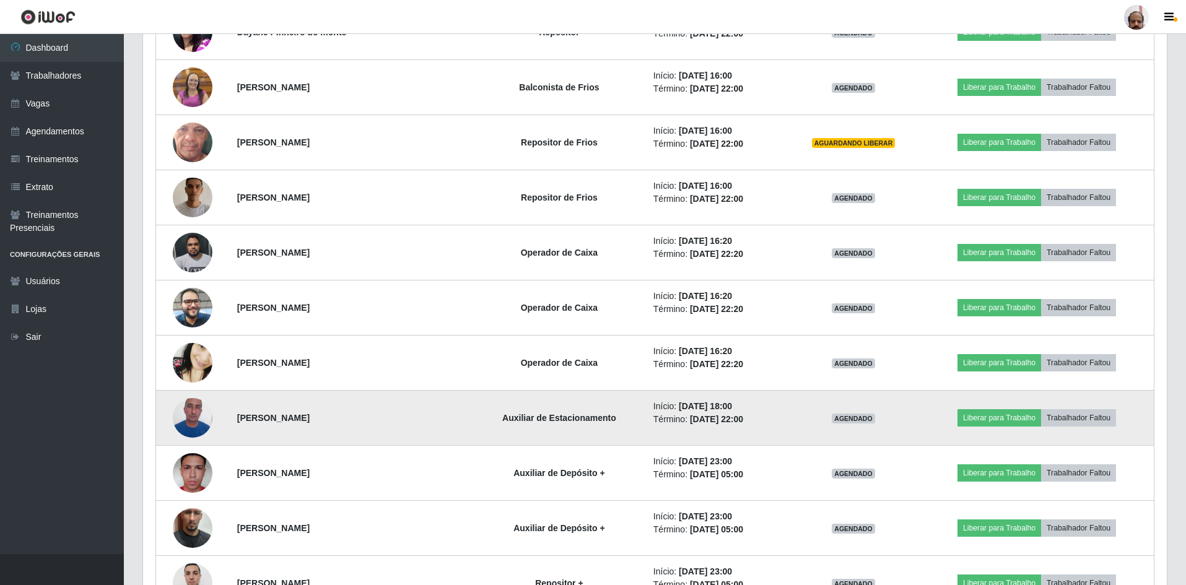
click at [199, 284] on img at bounding box center [193, 417] width 40 height 53
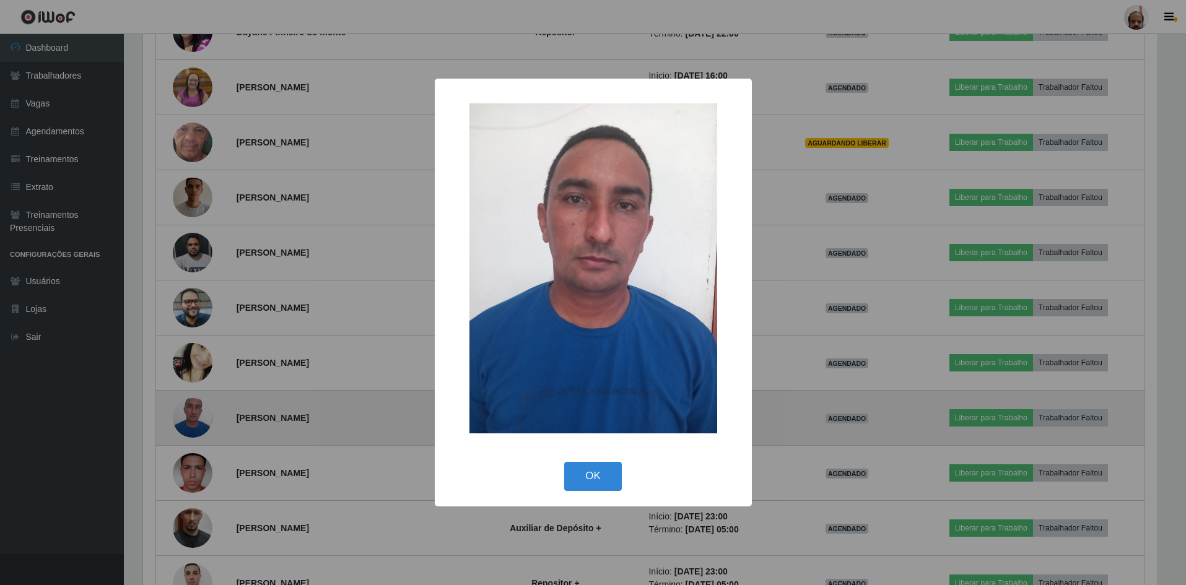
scroll to position [257, 1018]
click at [199, 284] on div "× OK Cancel" at bounding box center [594, 292] width 1189 height 585
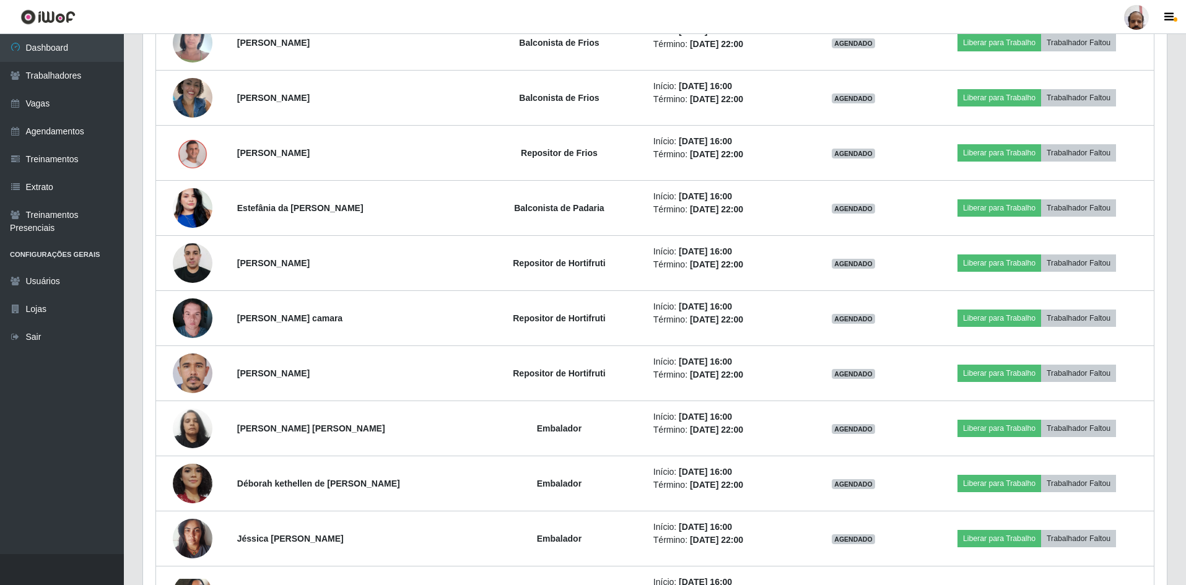
scroll to position [574, 0]
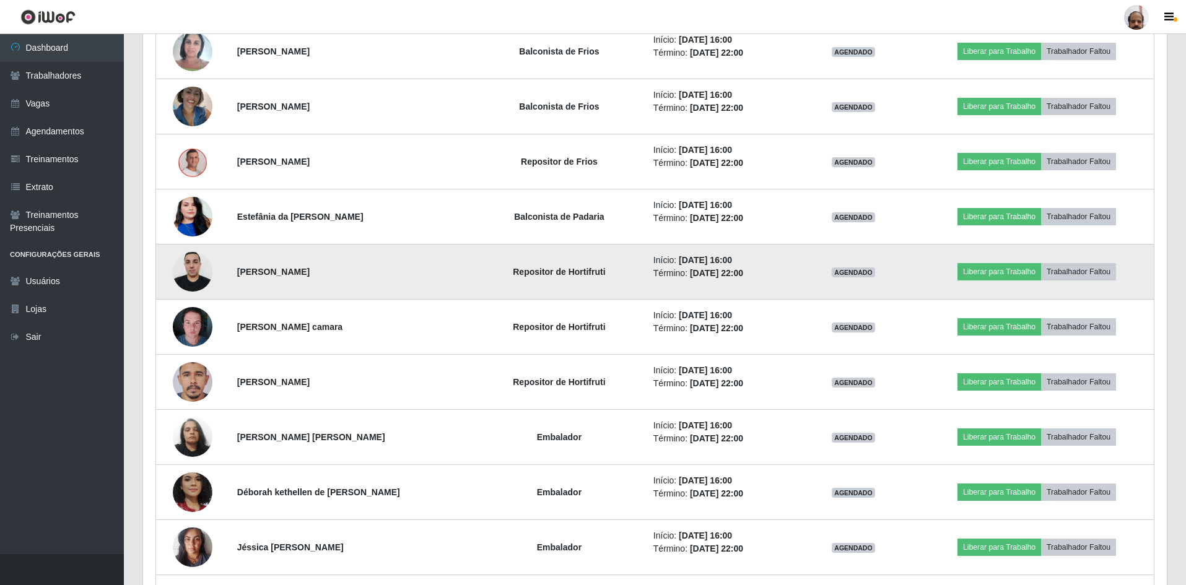
click at [202, 281] on img at bounding box center [193, 271] width 40 height 53
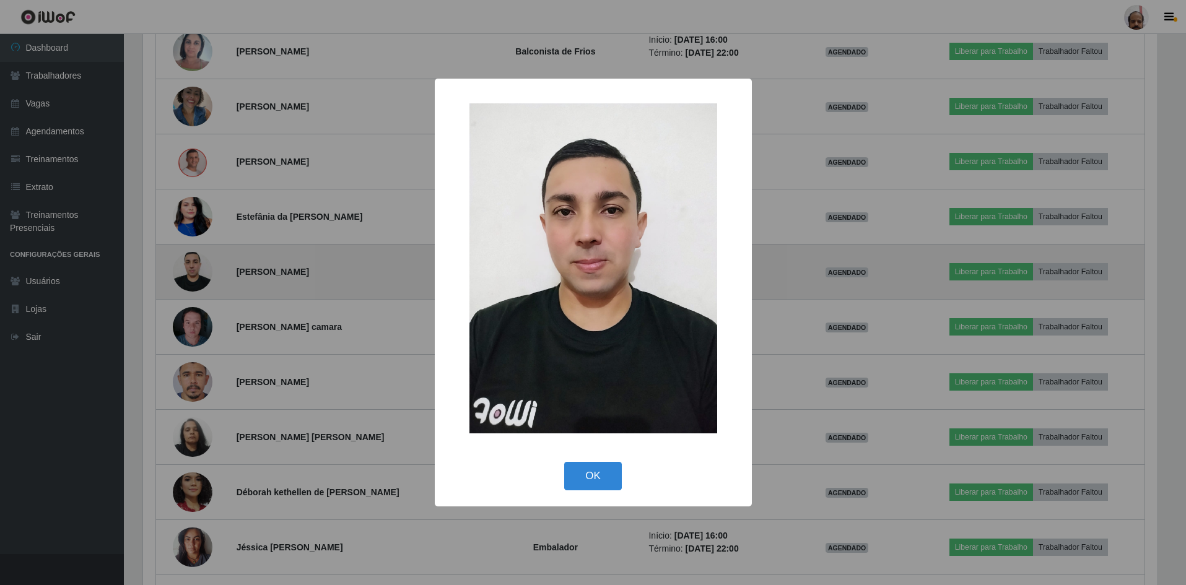
scroll to position [257, 1018]
click at [202, 281] on div "× OK Cancel" at bounding box center [594, 292] width 1189 height 585
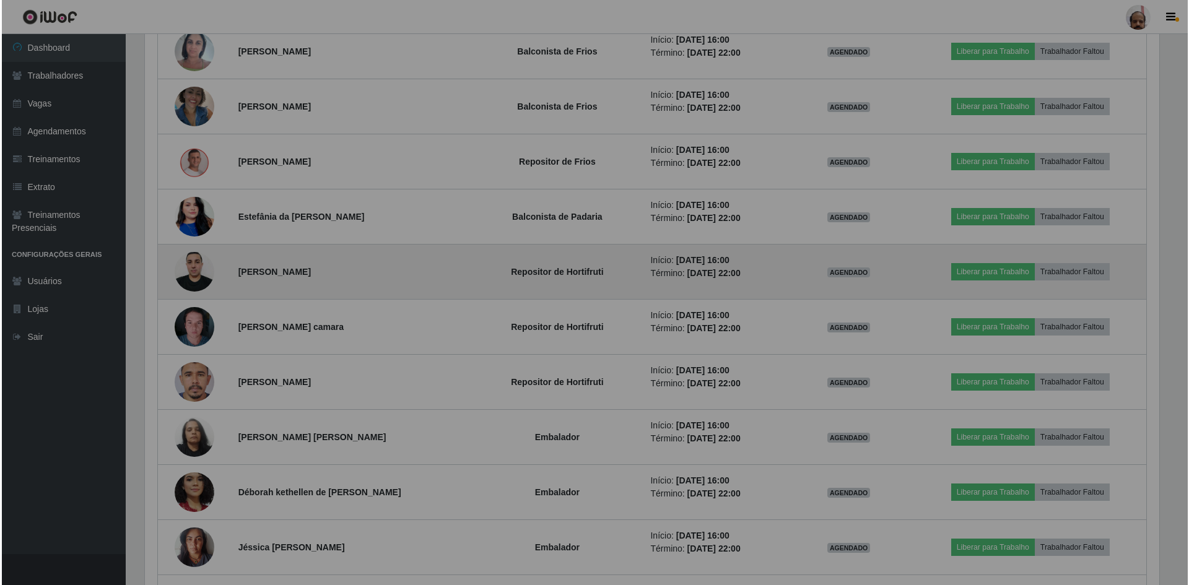
scroll to position [257, 1024]
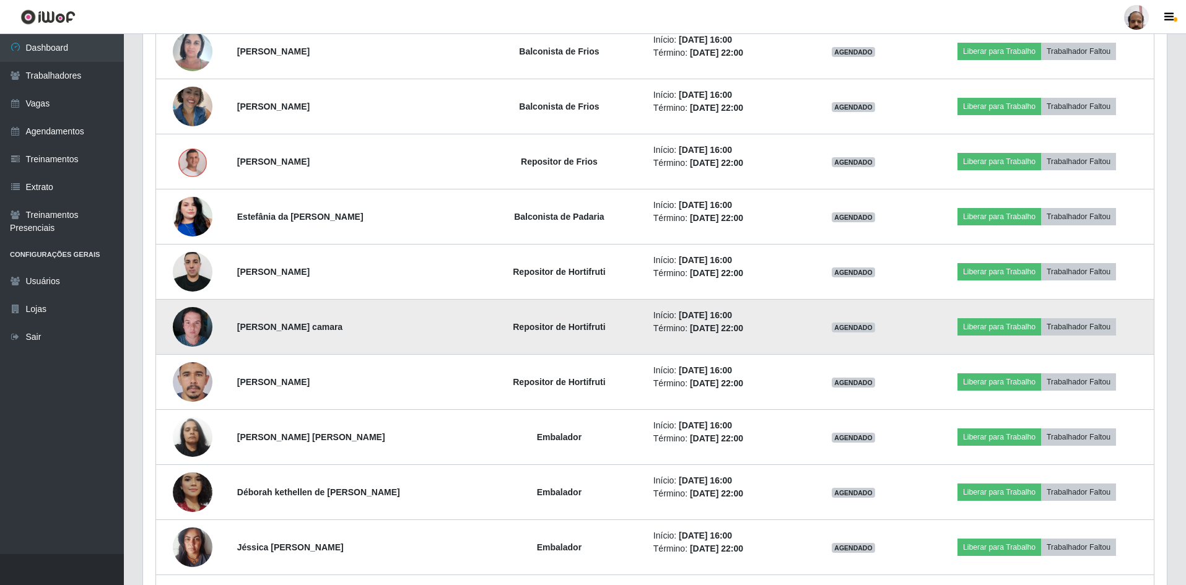
click at [194, 284] on img at bounding box center [193, 326] width 40 height 53
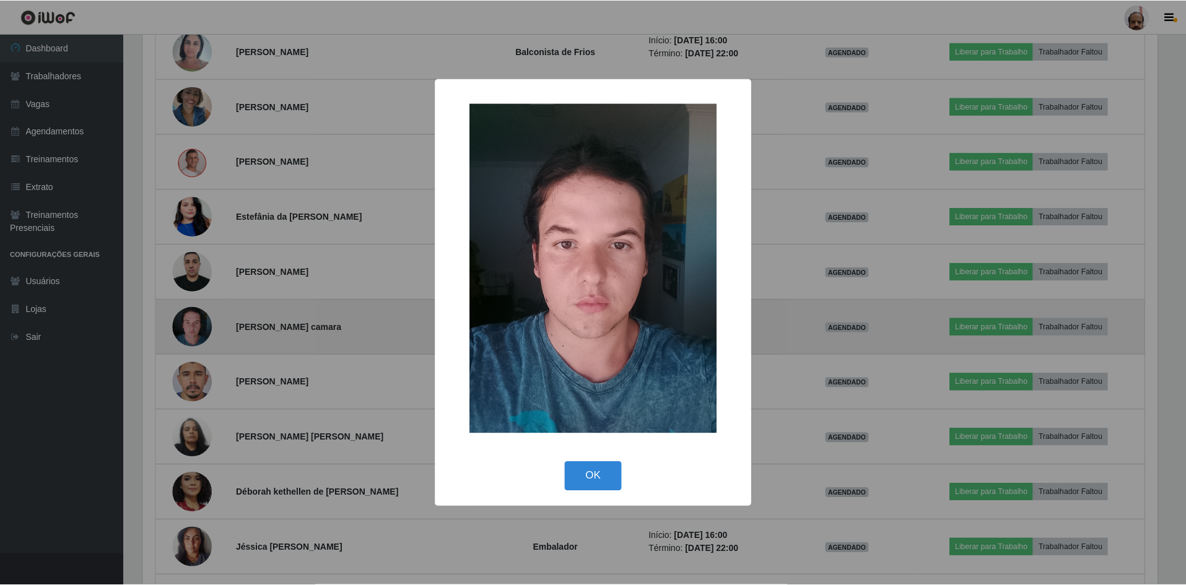
scroll to position [257, 1018]
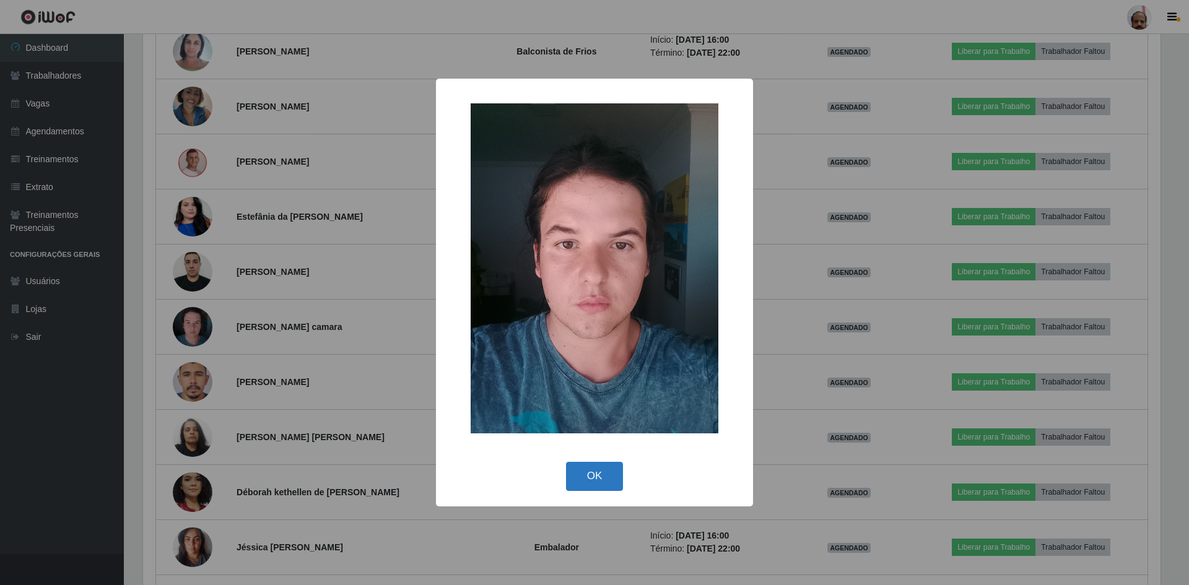
click at [462, 284] on button "OK" at bounding box center [595, 476] width 58 height 29
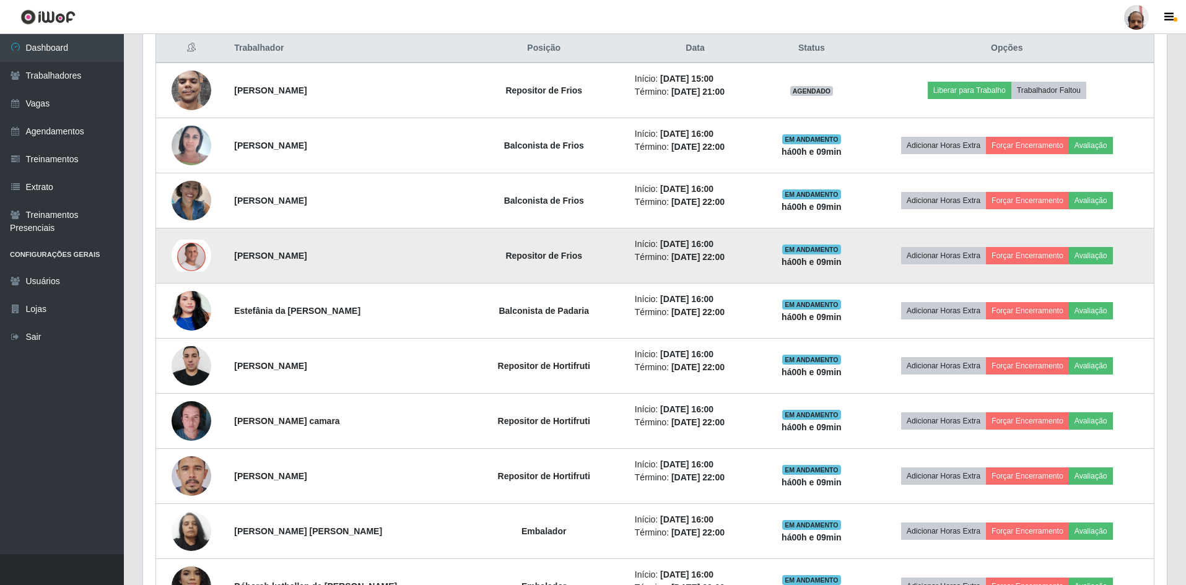
scroll to position [326, 0]
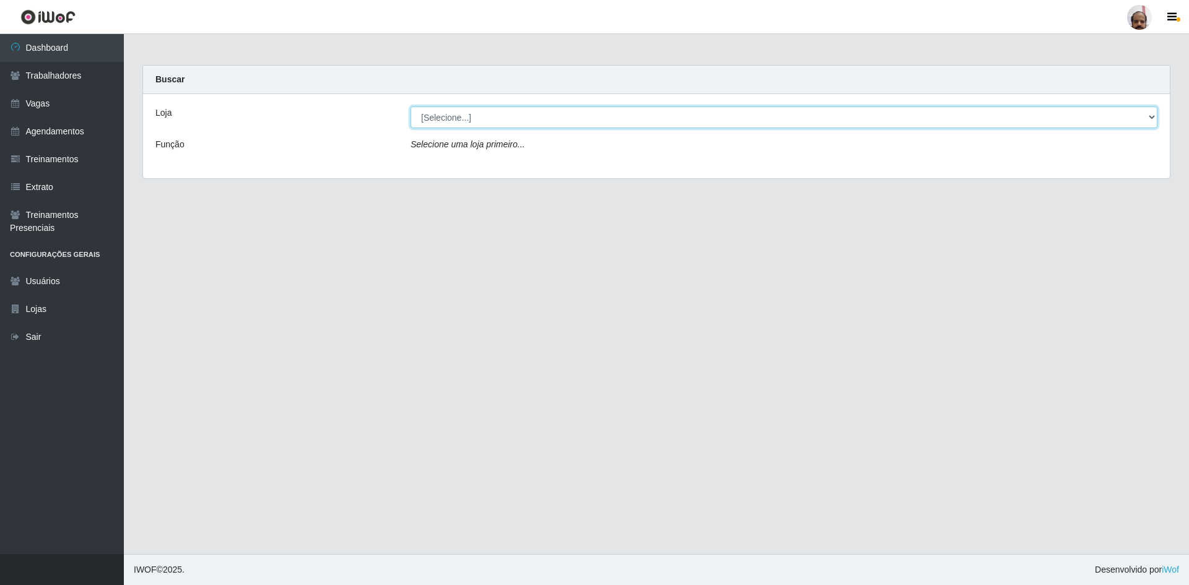
click at [466, 119] on select "[Selecione...] Mar Vermelho - Loja 05" at bounding box center [784, 118] width 747 height 22
select select "252"
click at [411, 107] on select "[Selecione...] Mar Vermelho - Loja 05" at bounding box center [784, 118] width 747 height 22
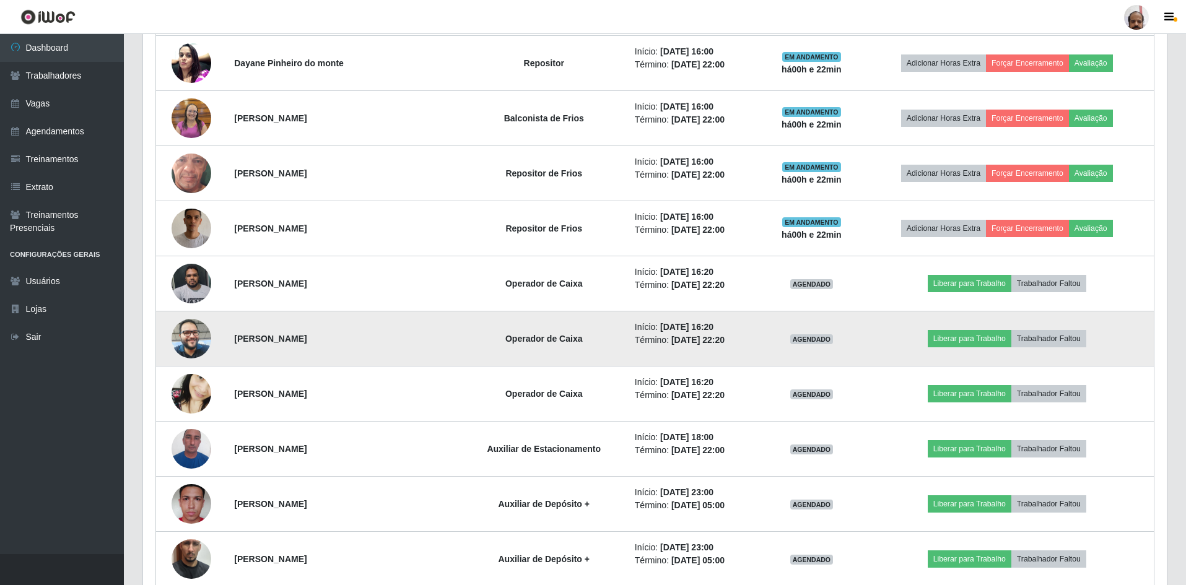
scroll to position [1734, 0]
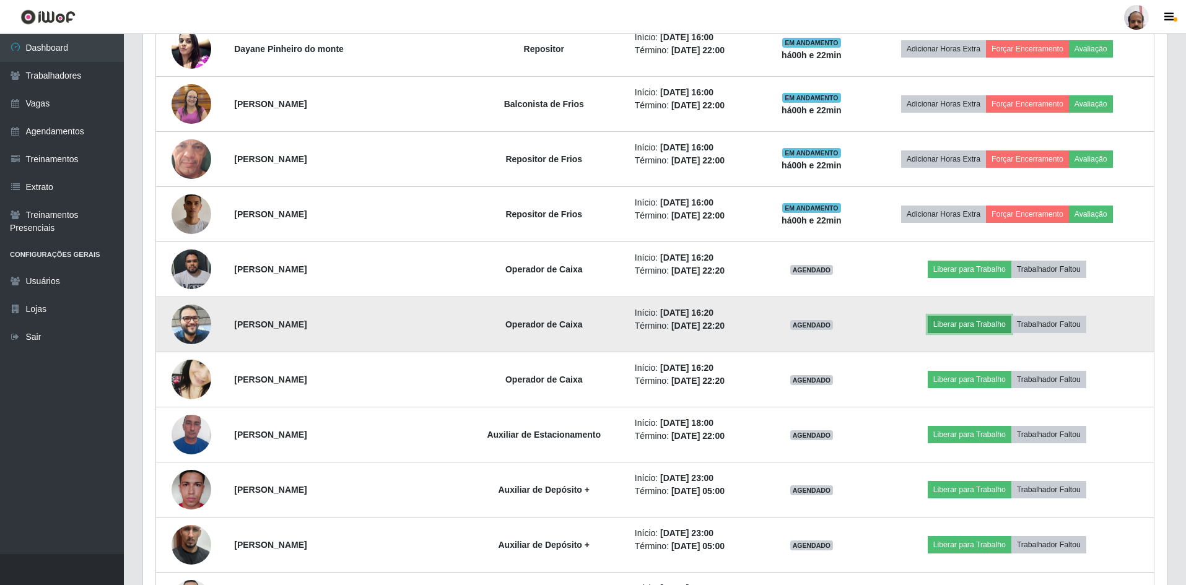
click at [975, 321] on button "Liberar para Trabalho" at bounding box center [970, 324] width 84 height 17
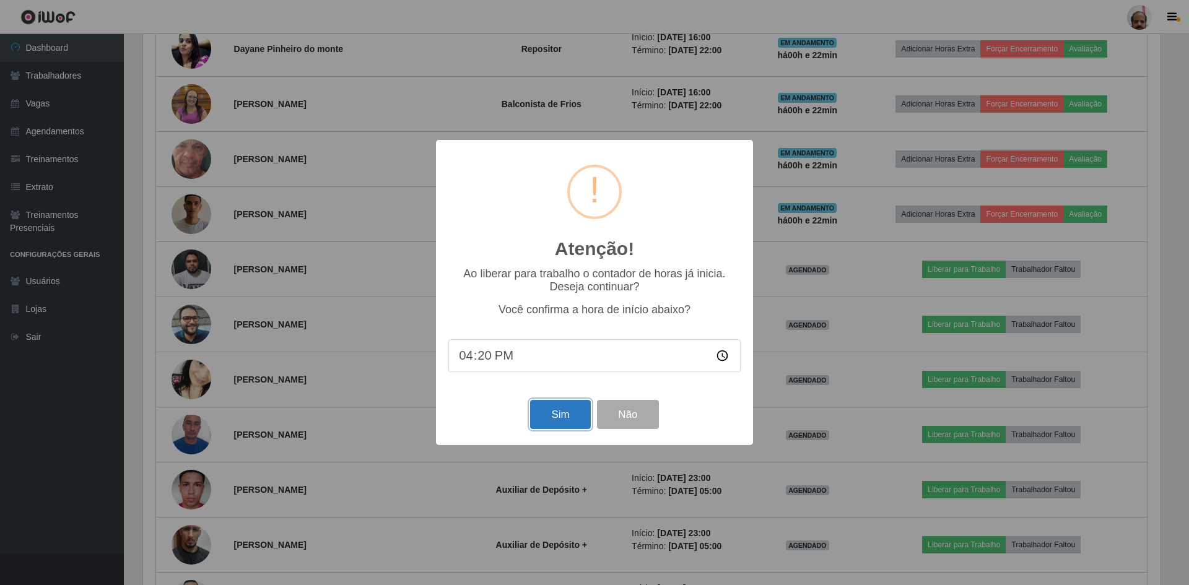
click at [545, 413] on button "Sim" at bounding box center [560, 414] width 60 height 29
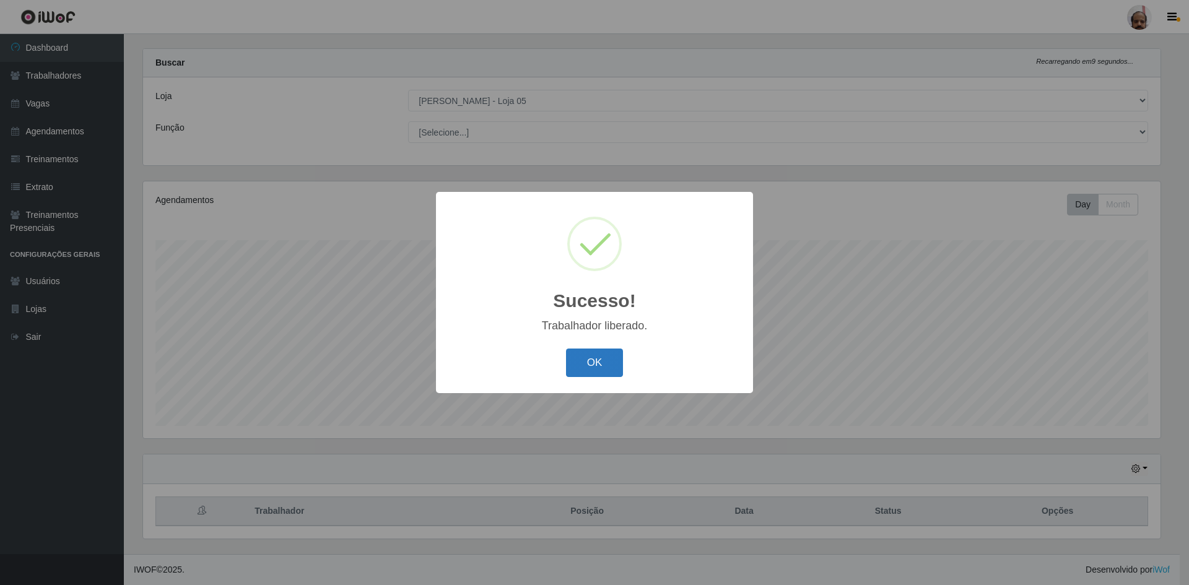
click at [583, 359] on button "OK" at bounding box center [595, 363] width 58 height 29
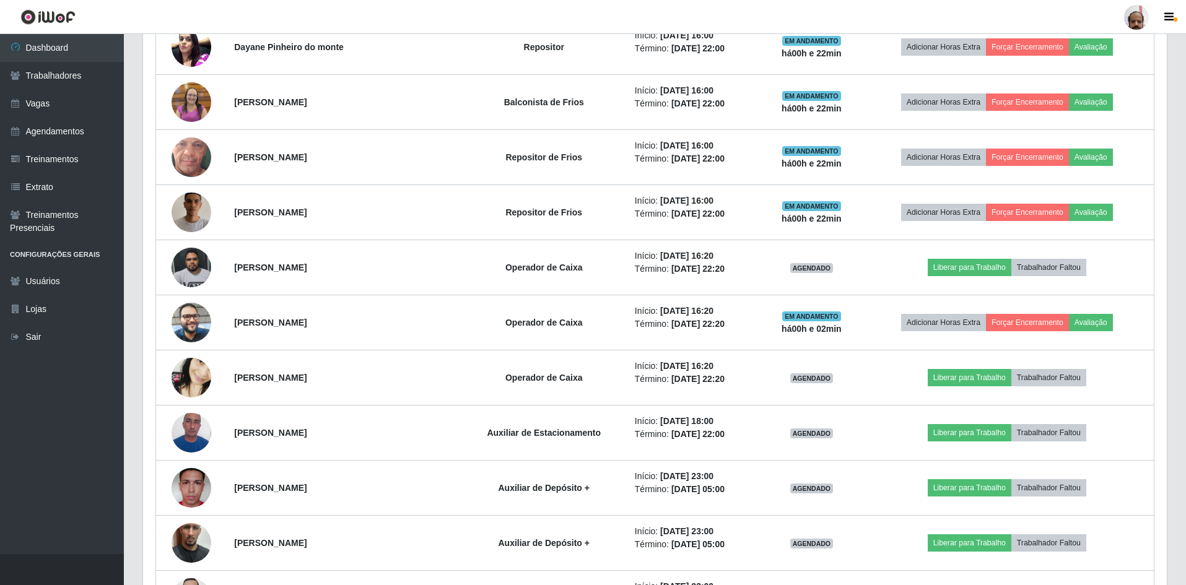
scroll to position [1751, 0]
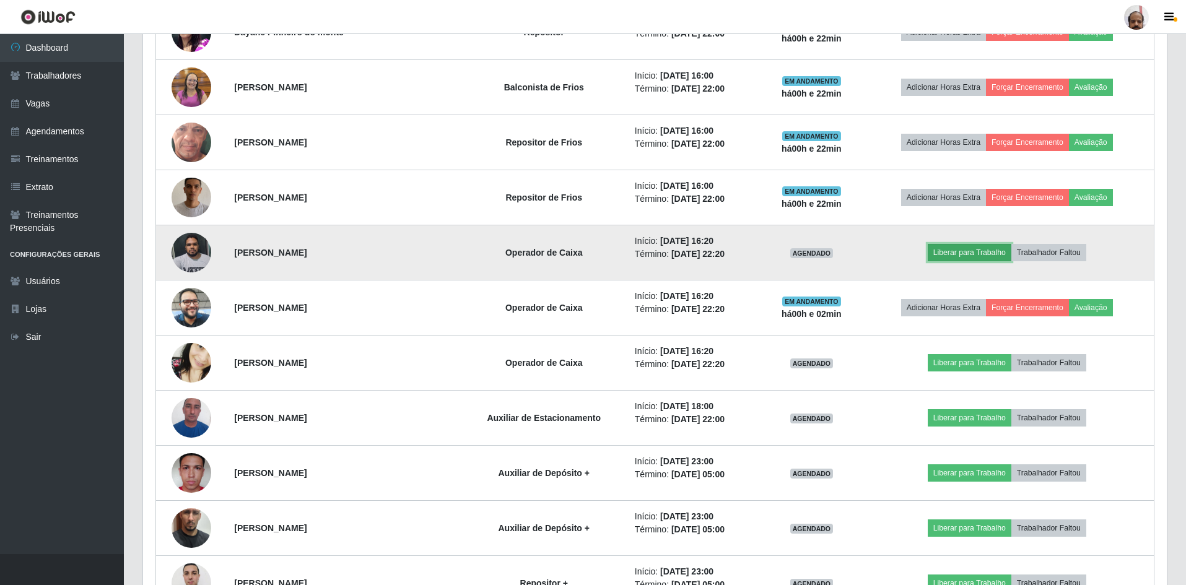
click at [959, 253] on button "Liberar para Trabalho" at bounding box center [970, 252] width 84 height 17
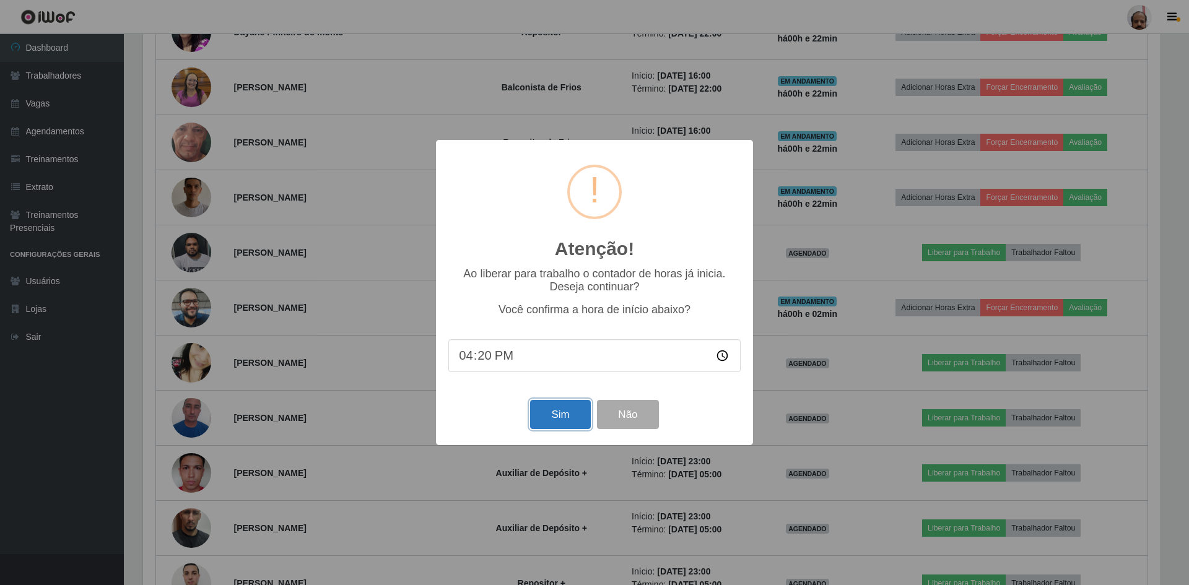
click at [538, 428] on button "Sim" at bounding box center [560, 414] width 60 height 29
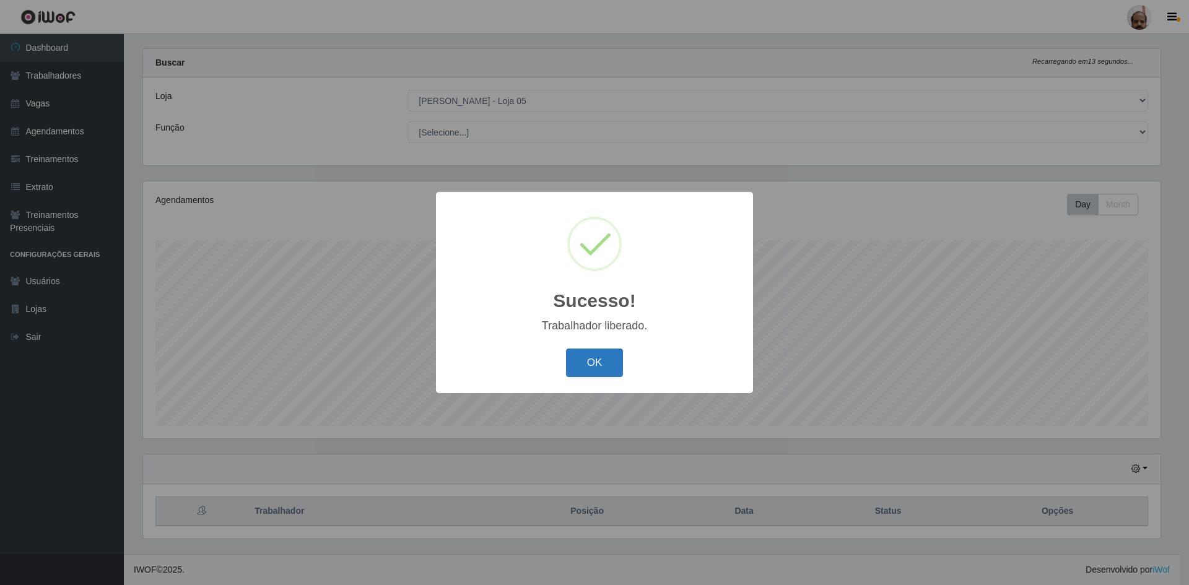
click at [589, 365] on button "OK" at bounding box center [595, 363] width 58 height 29
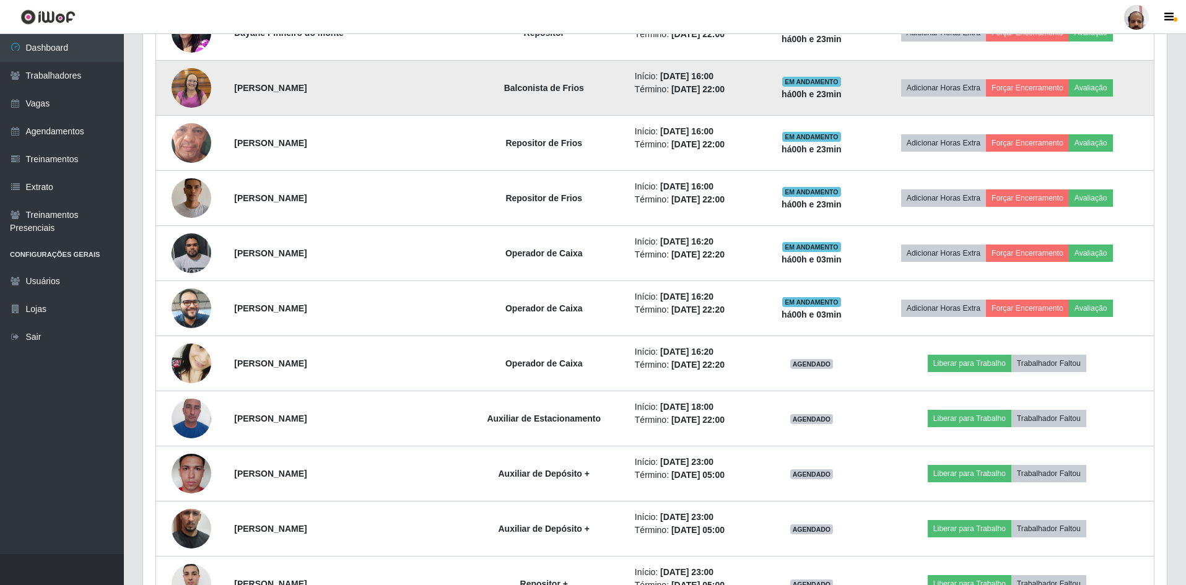
scroll to position [1751, 0]
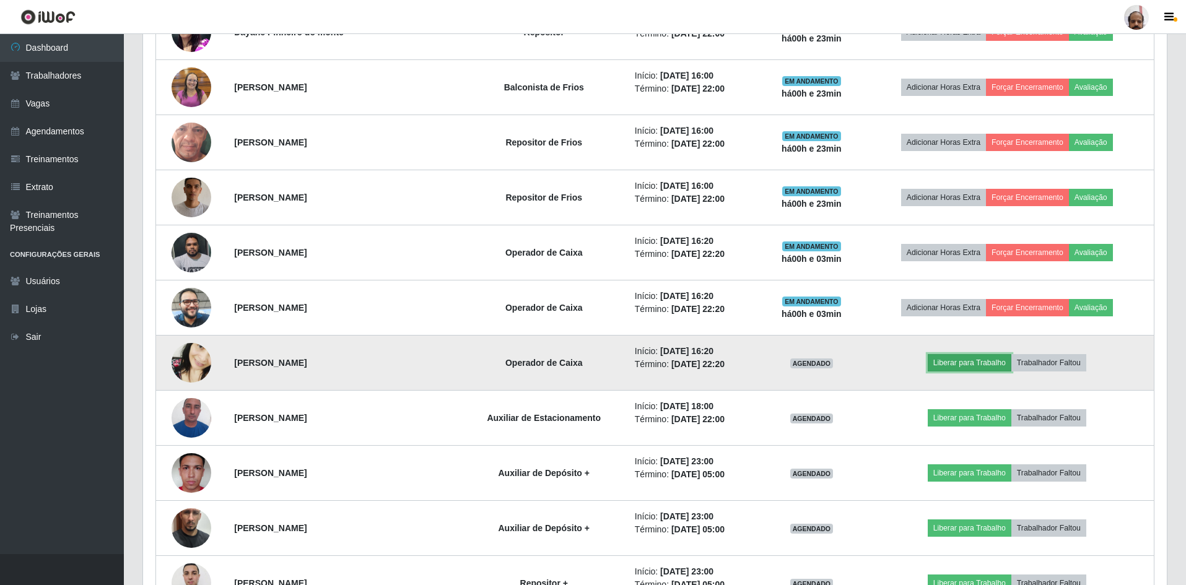
click at [978, 357] on button "Liberar para Trabalho" at bounding box center [970, 362] width 84 height 17
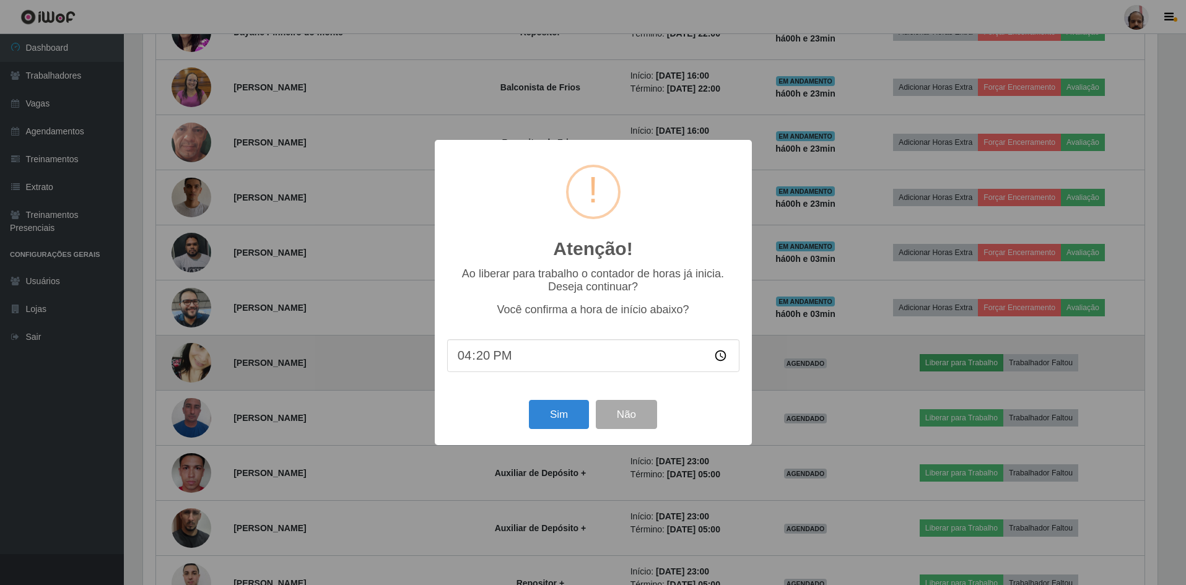
scroll to position [257, 1018]
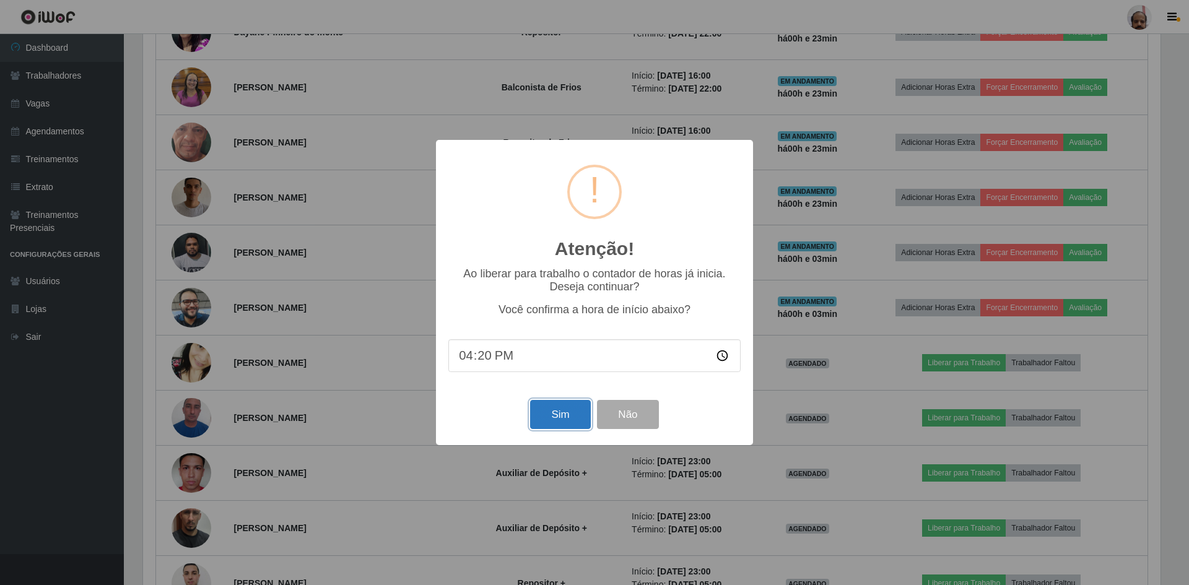
click at [569, 414] on button "Sim" at bounding box center [560, 414] width 60 height 29
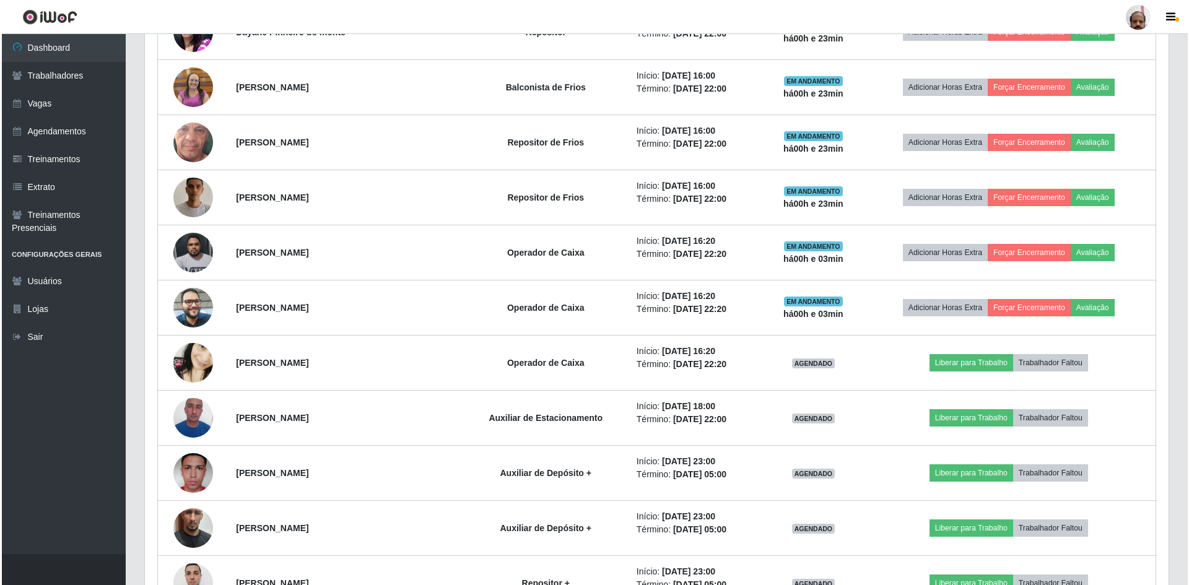
scroll to position [0, 0]
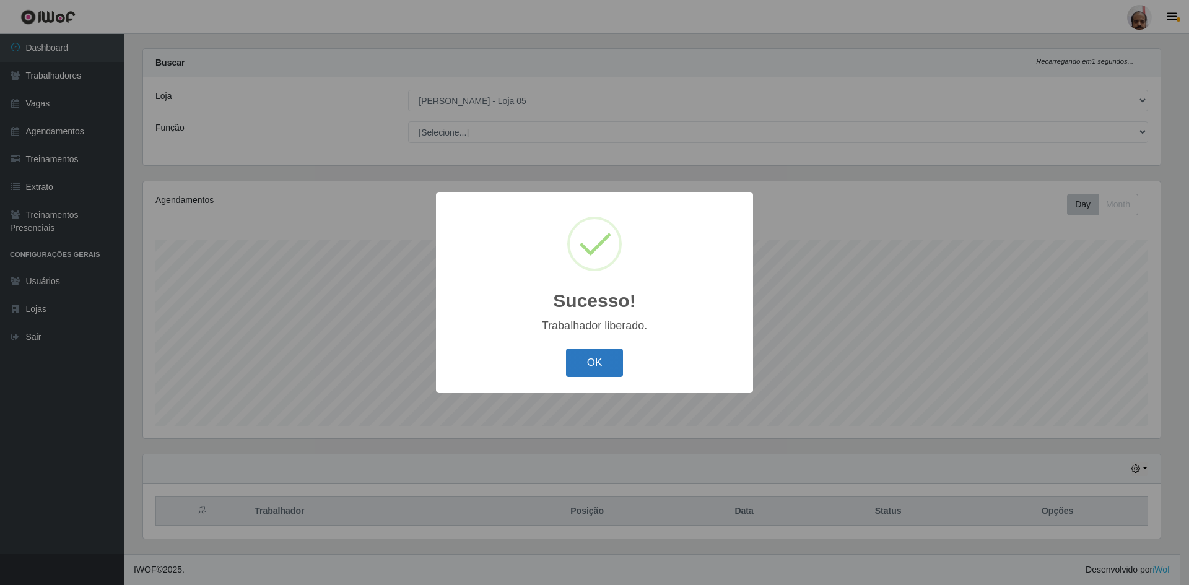
click at [589, 363] on button "OK" at bounding box center [595, 363] width 58 height 29
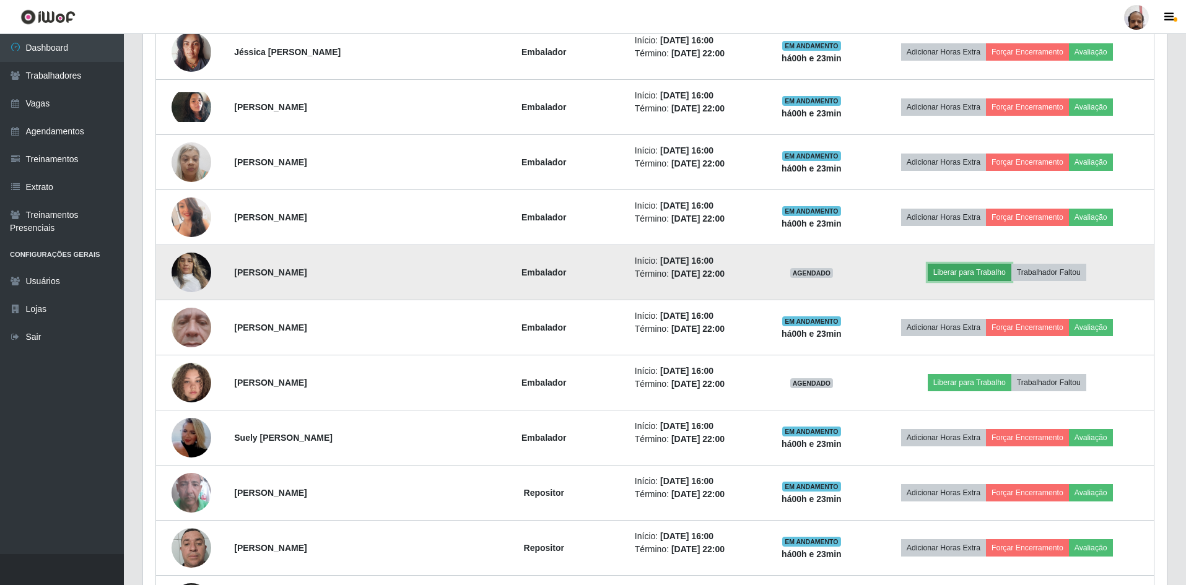
click at [960, 269] on button "Liberar para Trabalho" at bounding box center [970, 272] width 84 height 17
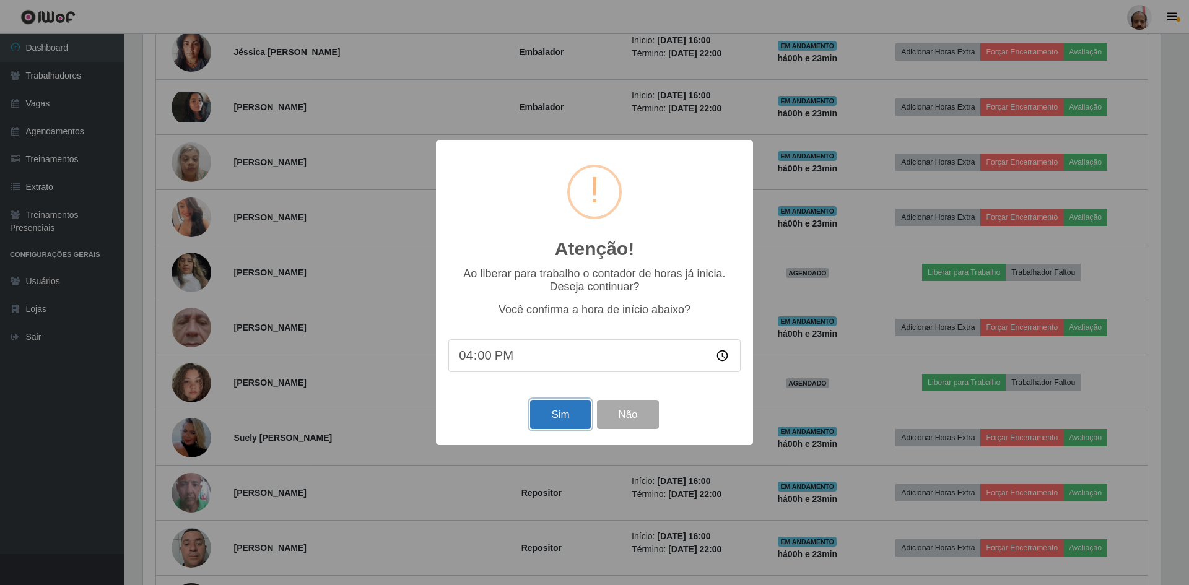
click at [551, 414] on button "Sim" at bounding box center [560, 414] width 60 height 29
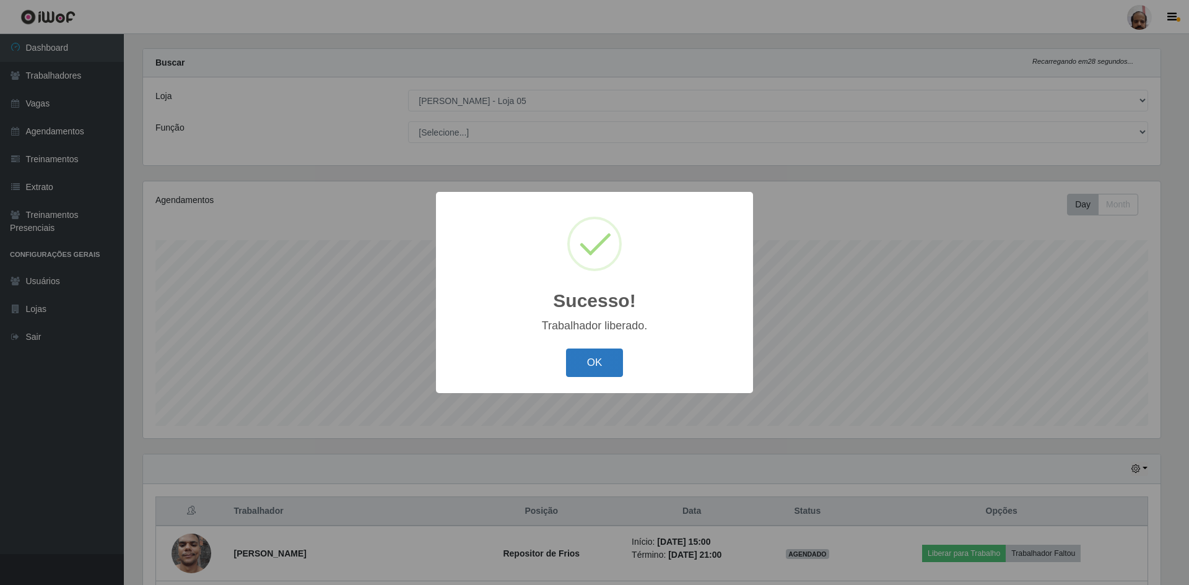
click at [588, 362] on button "OK" at bounding box center [595, 363] width 58 height 29
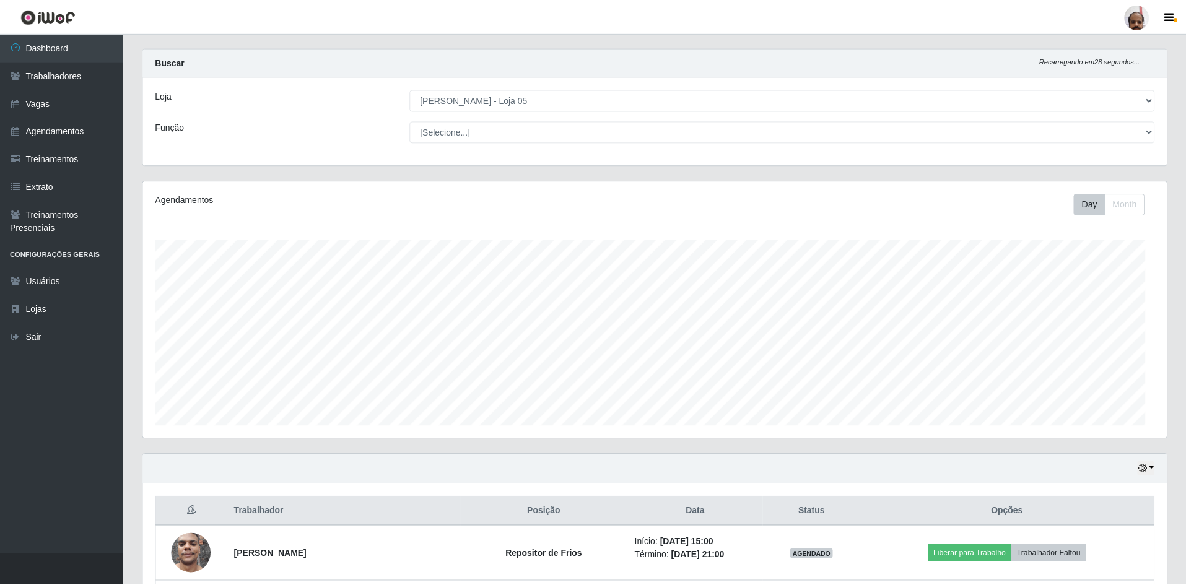
scroll to position [619106, 618339]
